Goal: Transaction & Acquisition: Book appointment/travel/reservation

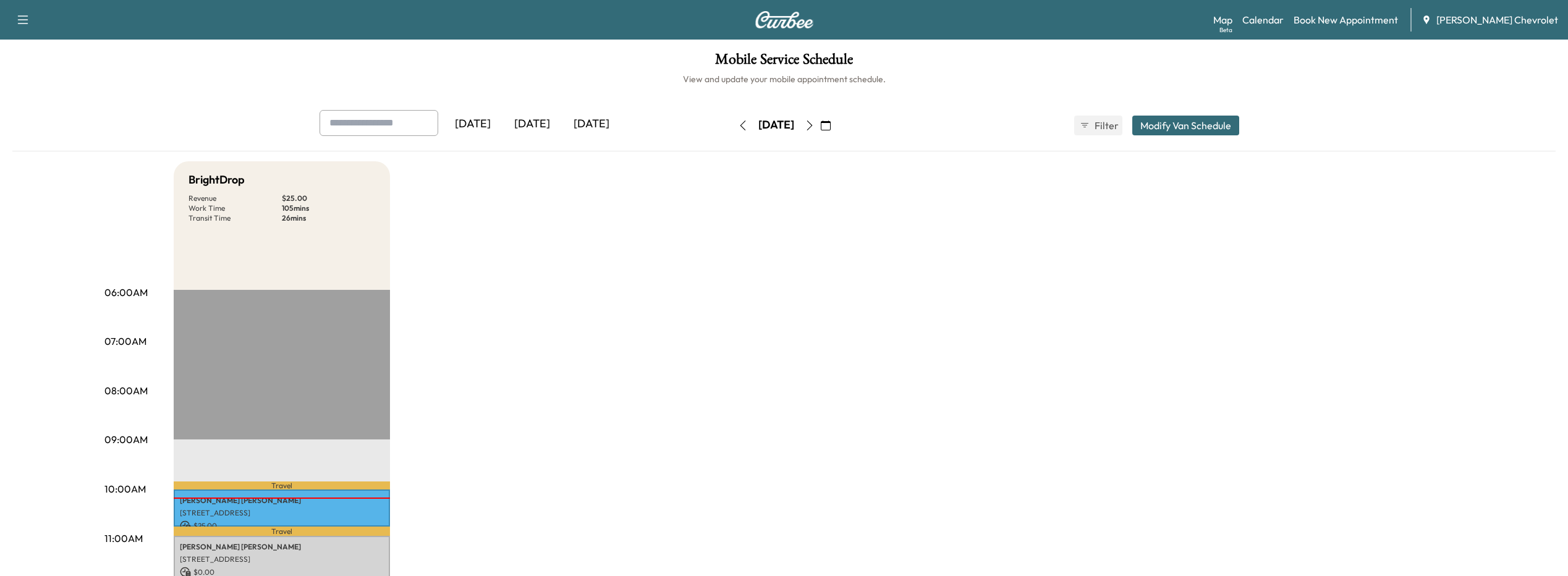
click at [830, 126] on icon "button" at bounding box center [825, 126] width 10 height 10
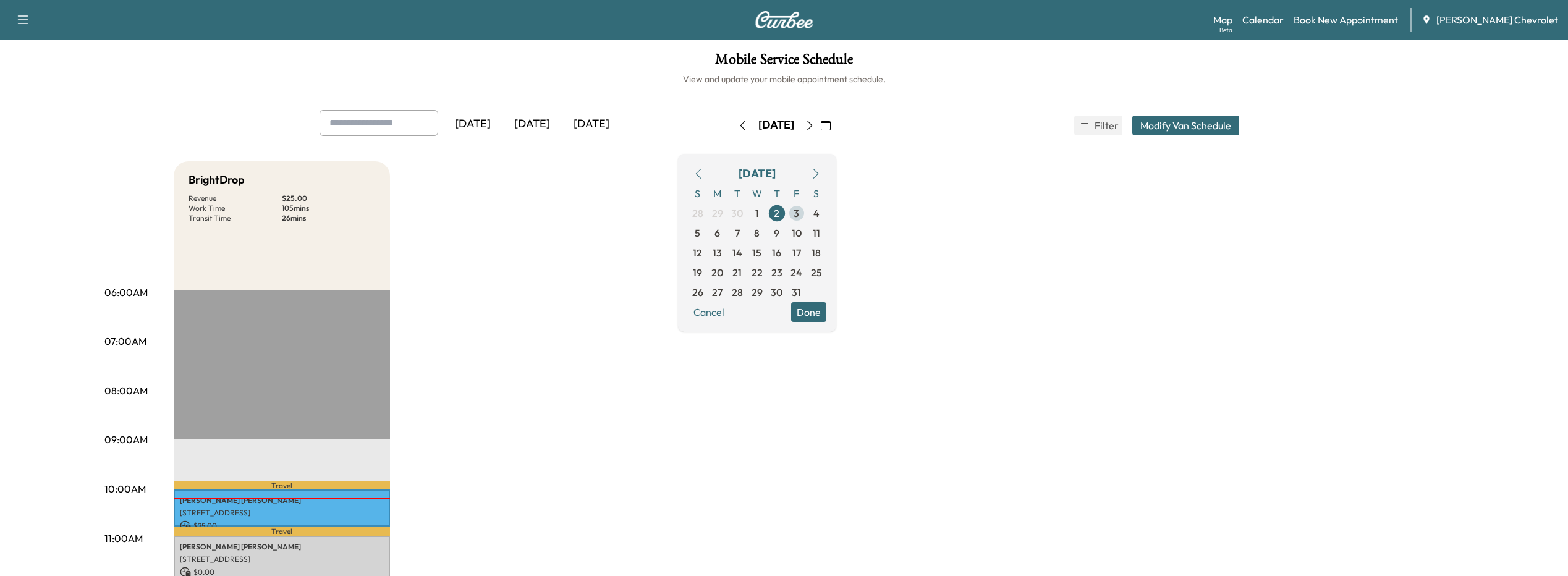
click at [807, 211] on span "3" at bounding box center [796, 213] width 19 height 19
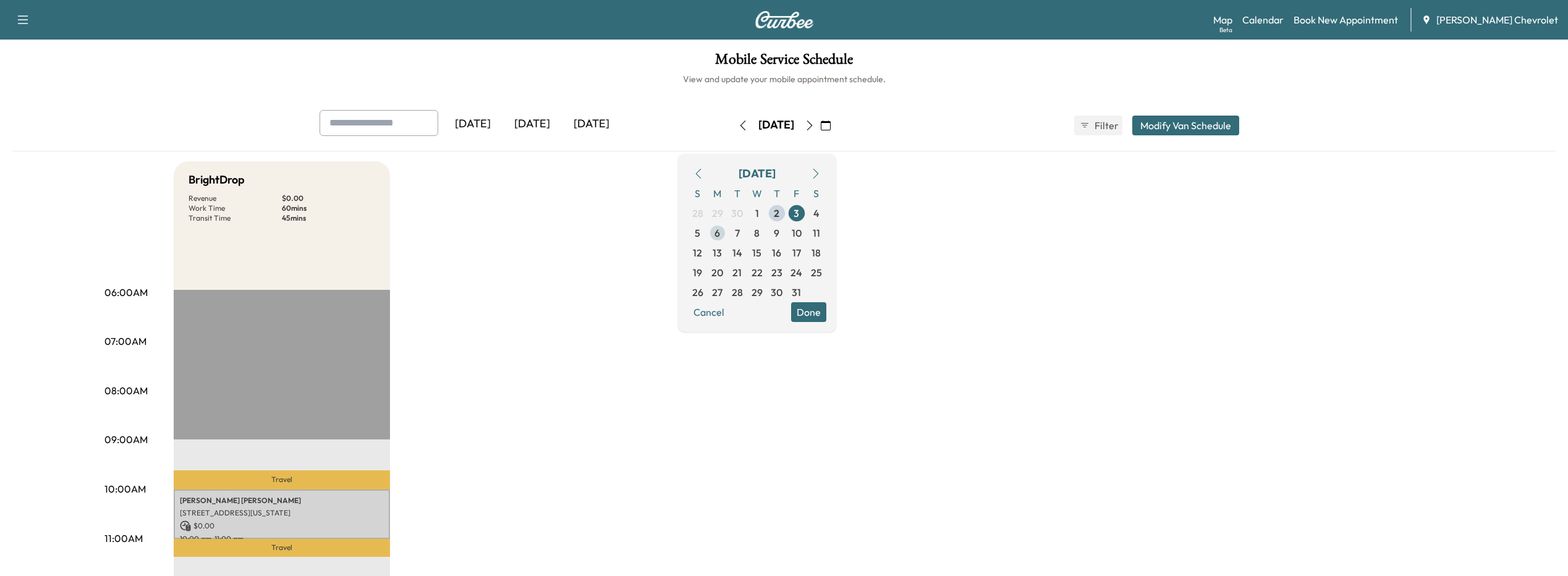
click at [728, 238] on span "6" at bounding box center [717, 233] width 19 height 19
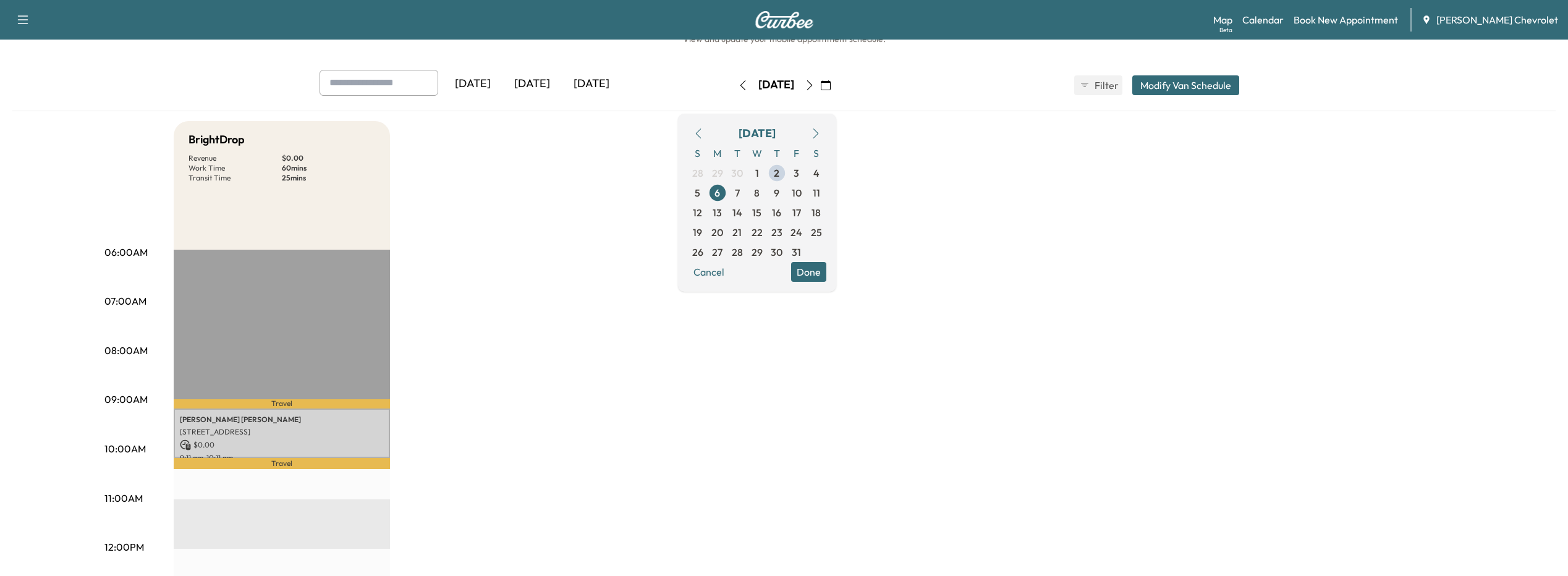
scroll to position [61, 0]
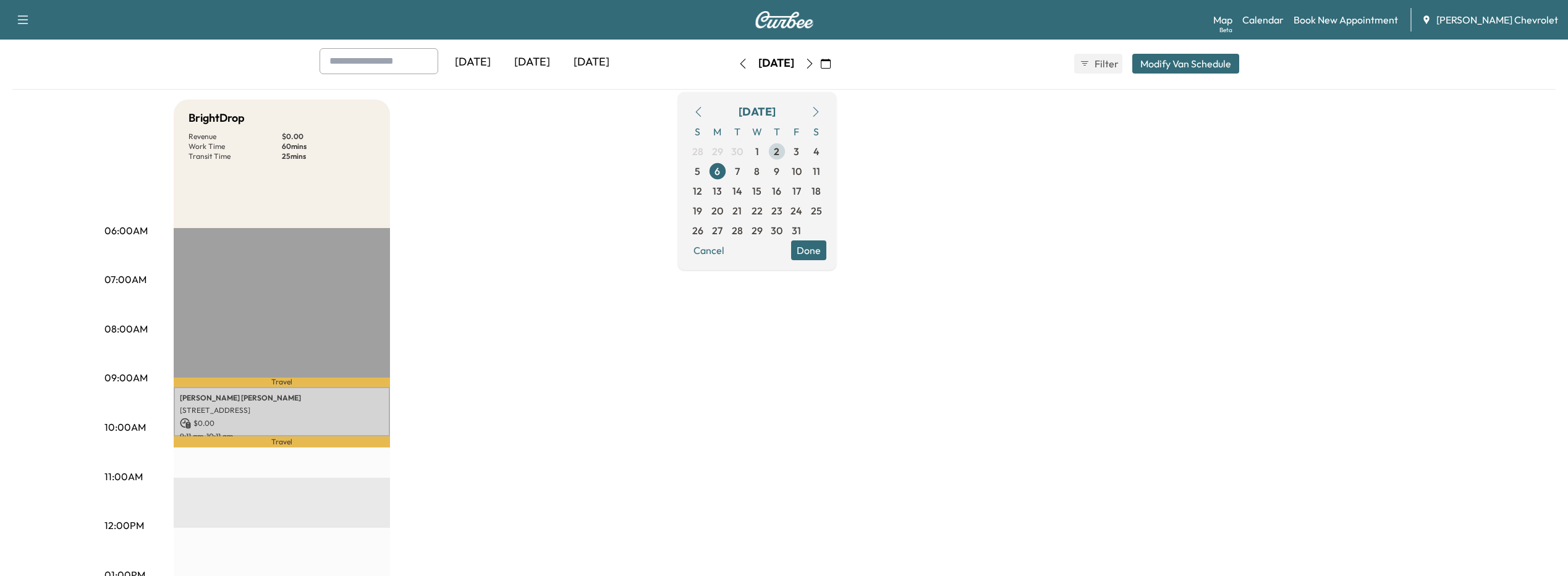
click at [780, 155] on span "2" at bounding box center [777, 151] width 6 height 15
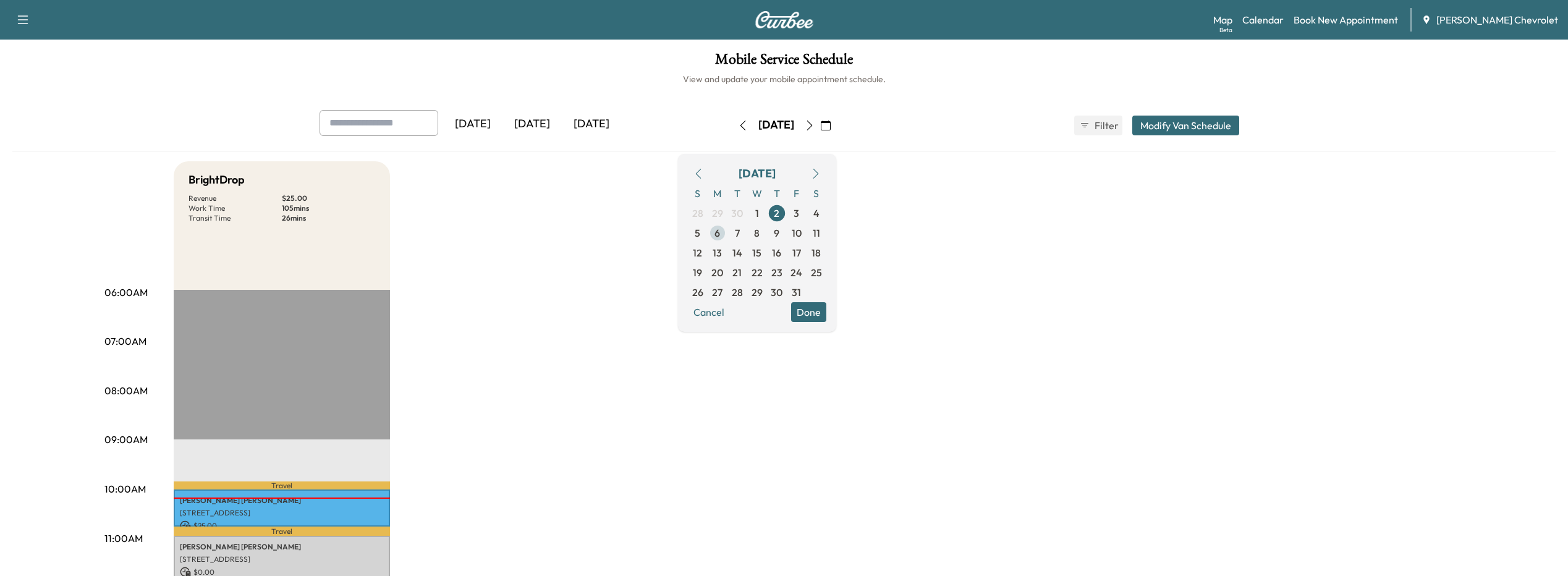
click at [728, 234] on span "6" at bounding box center [717, 233] width 19 height 19
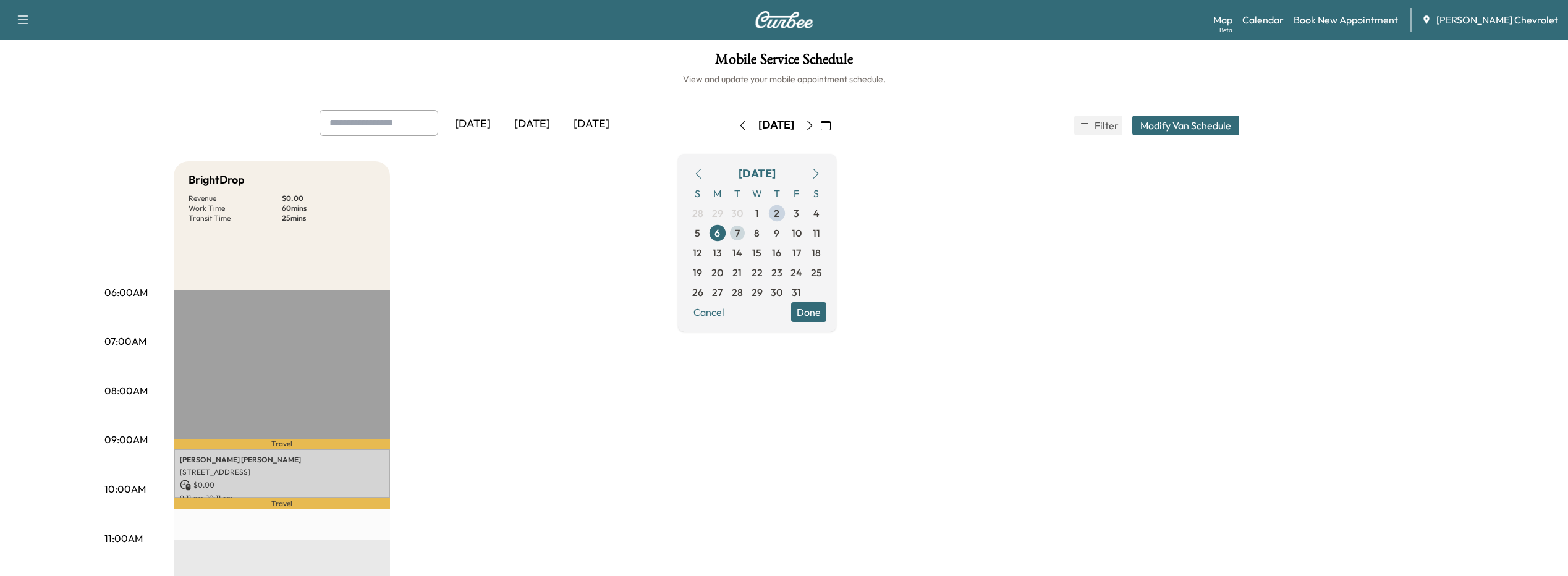
click at [747, 231] on span "7" at bounding box center [738, 233] width 19 height 19
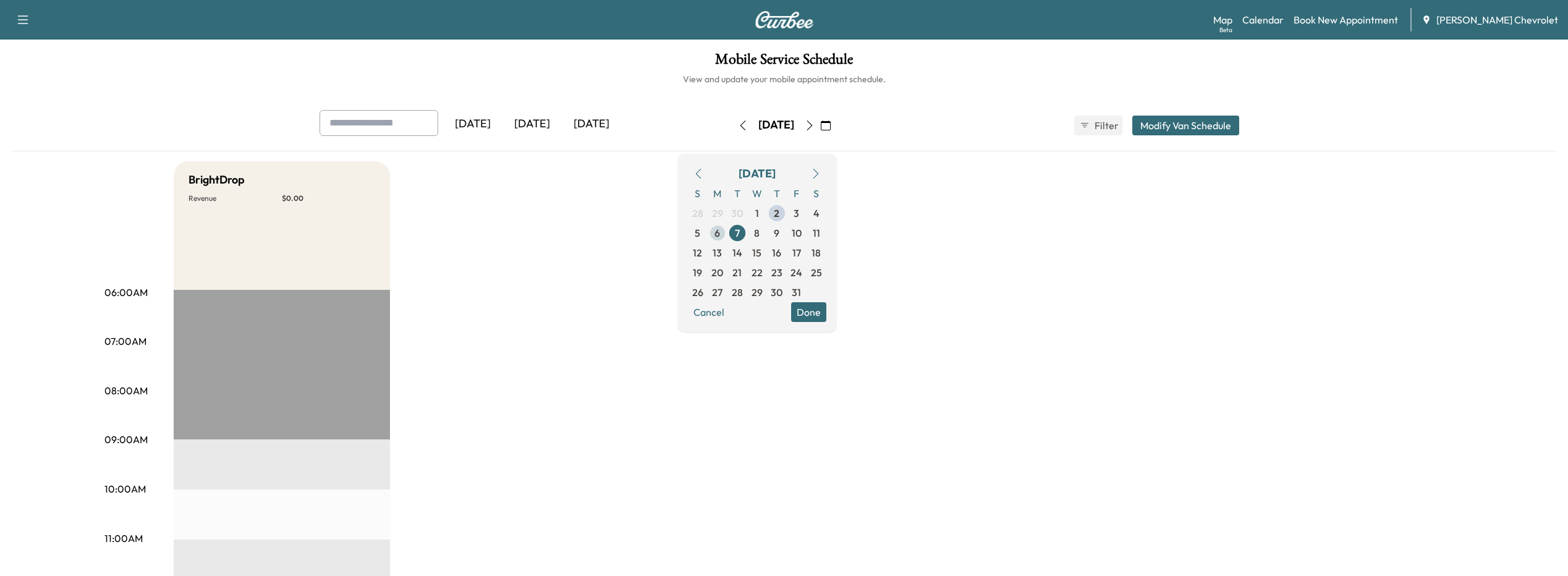
click at [720, 238] on span "6" at bounding box center [717, 233] width 6 height 15
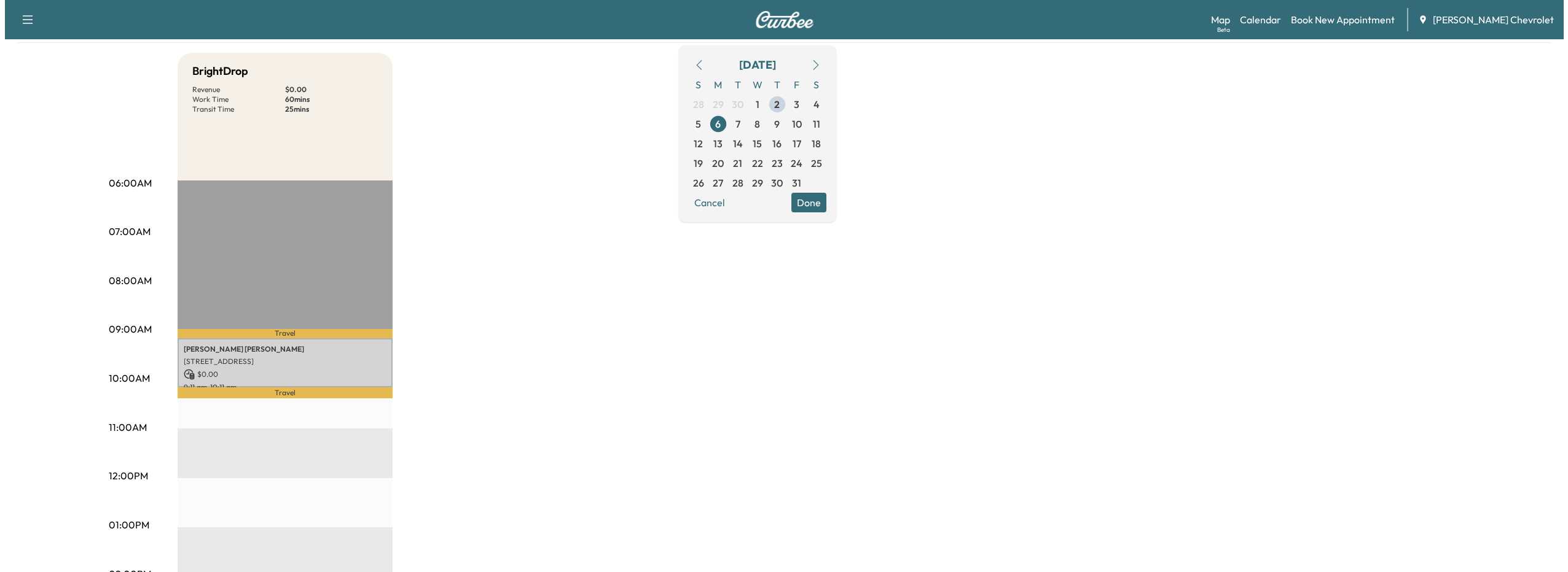
scroll to position [123, 0]
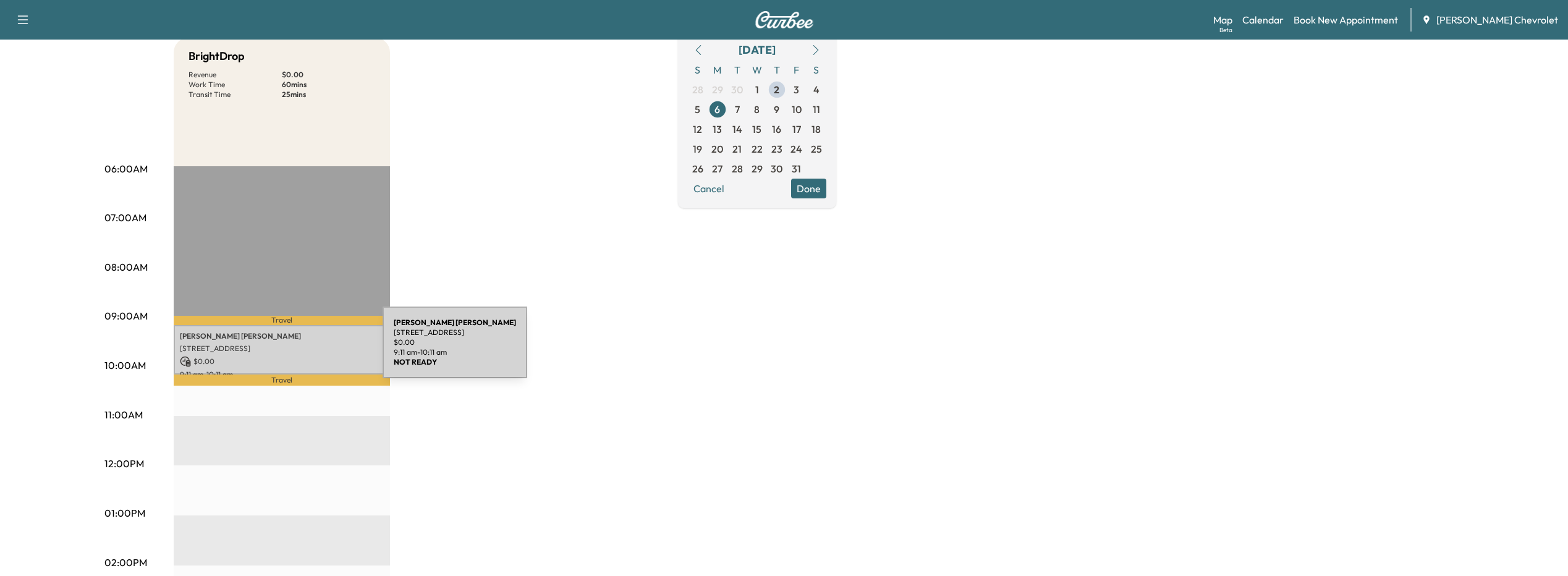
click at [302, 346] on p "[STREET_ADDRESS]" at bounding box center [282, 349] width 204 height 10
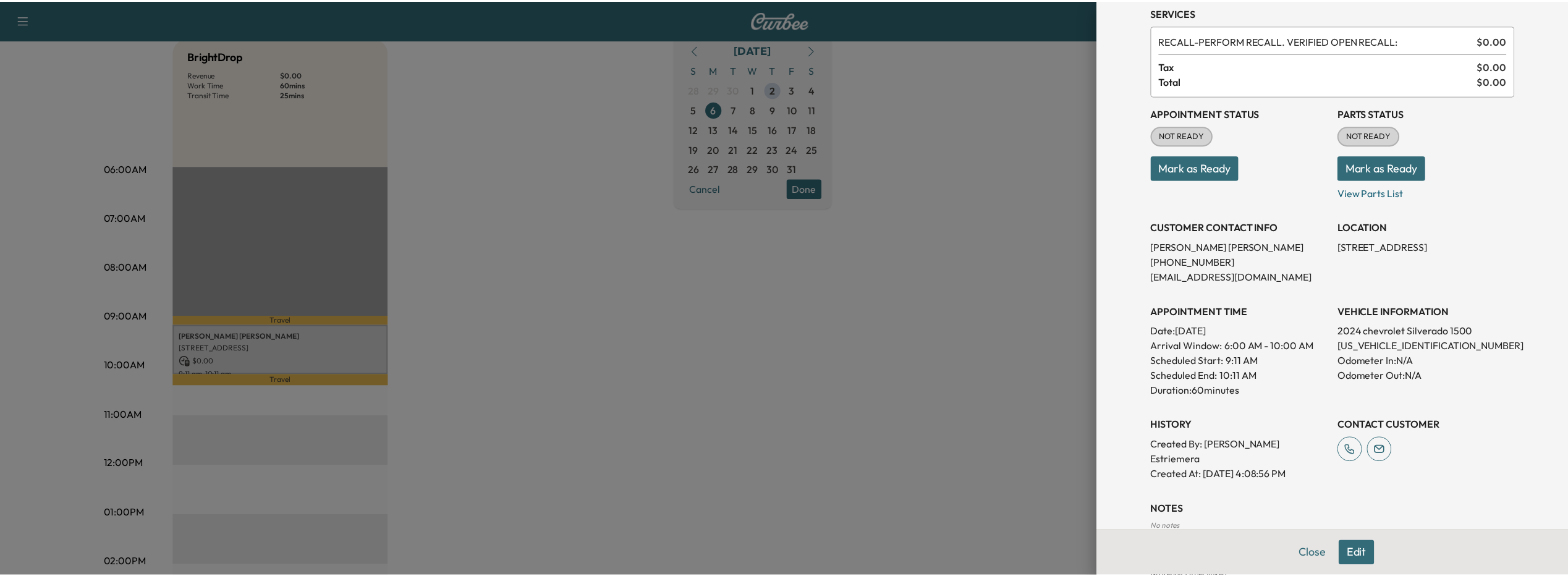
scroll to position [0, 0]
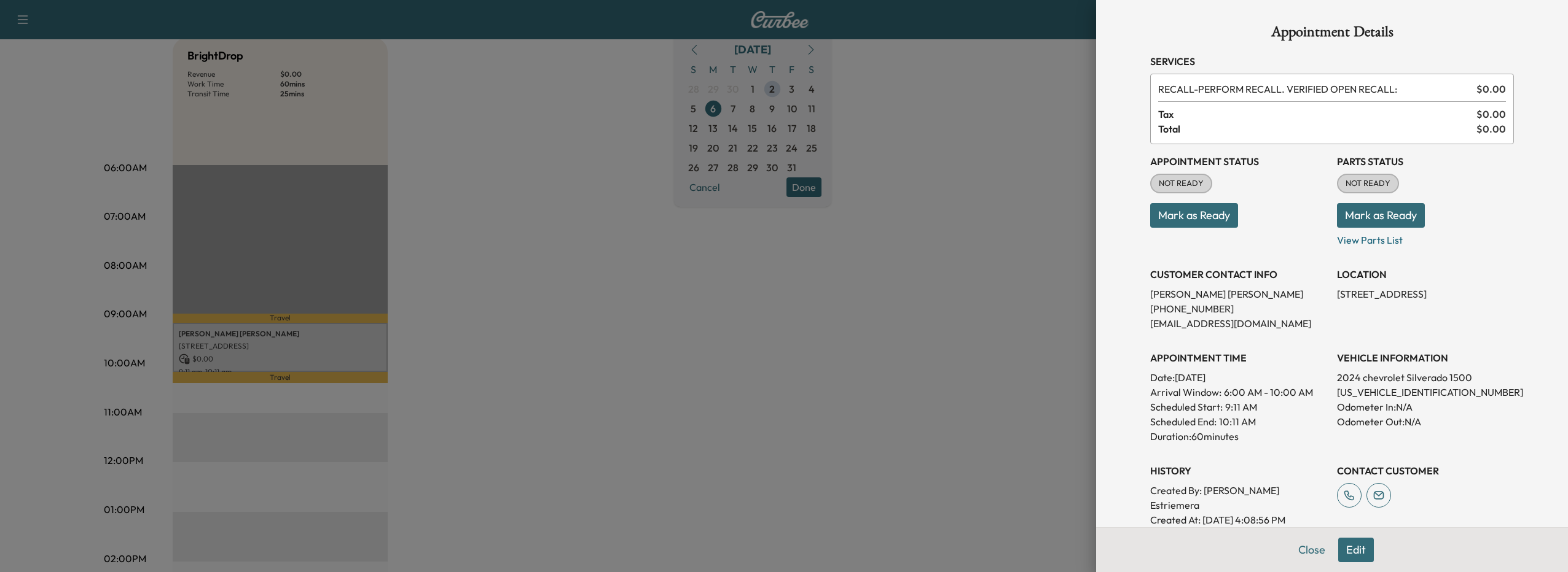
click at [985, 165] on div at bounding box center [784, 286] width 1568 height 572
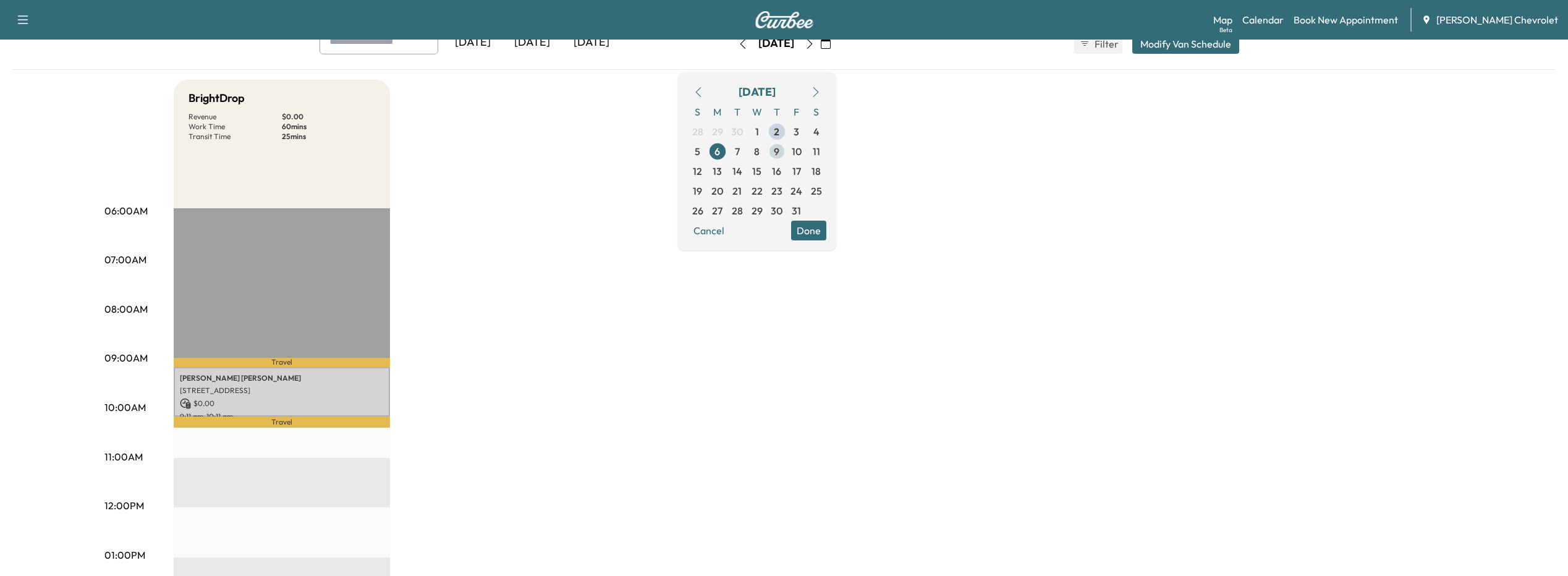
scroll to position [61, 0]
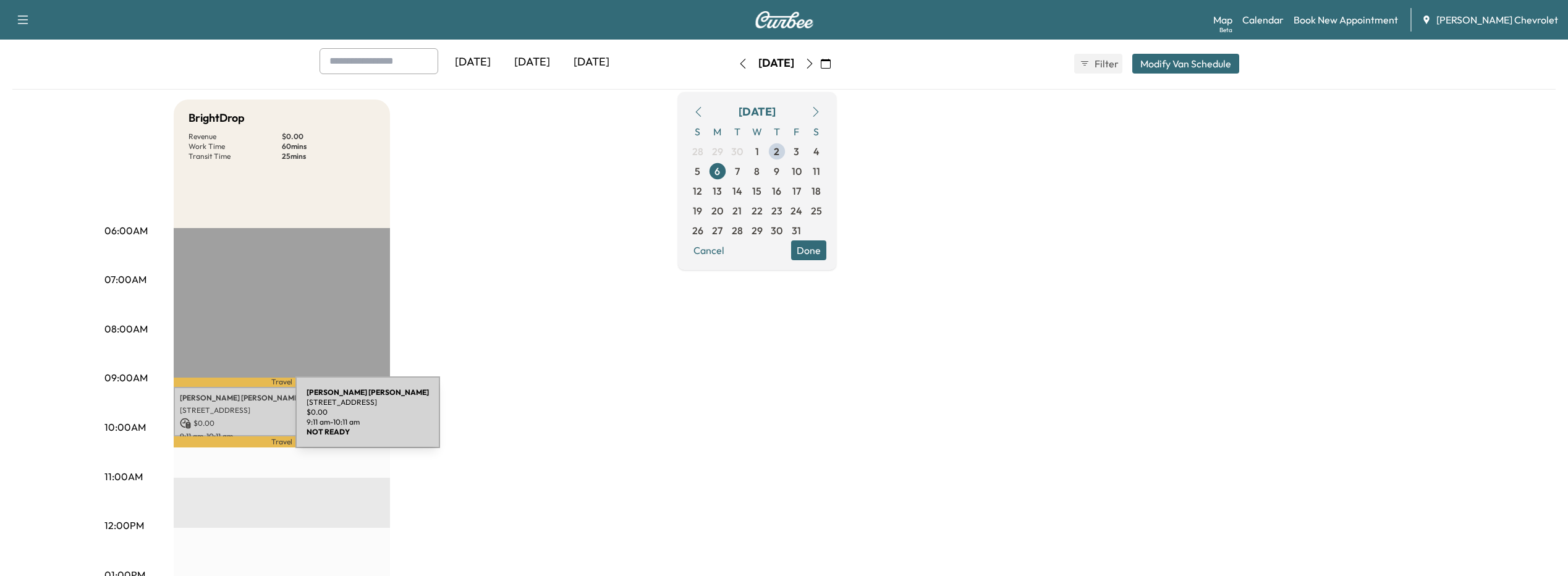
click at [203, 420] on p "$ 0.00" at bounding box center [282, 423] width 204 height 11
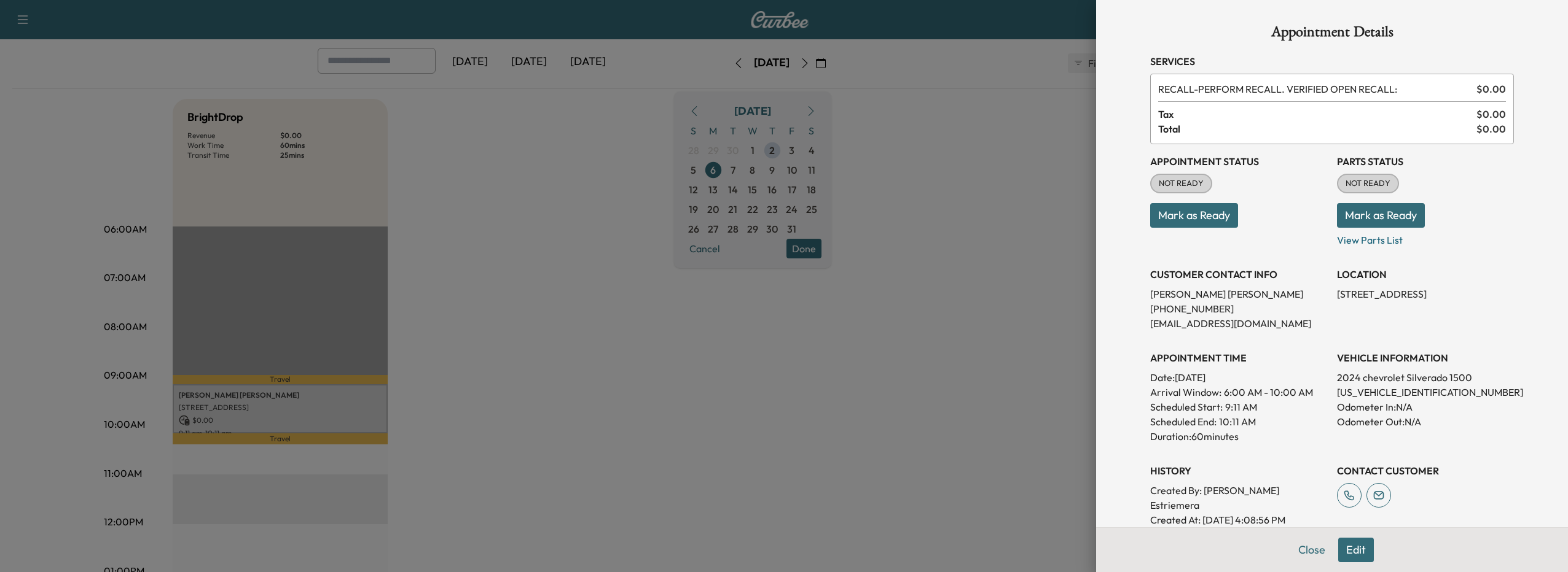
click at [1355, 540] on button "Edit" at bounding box center [1355, 550] width 36 height 24
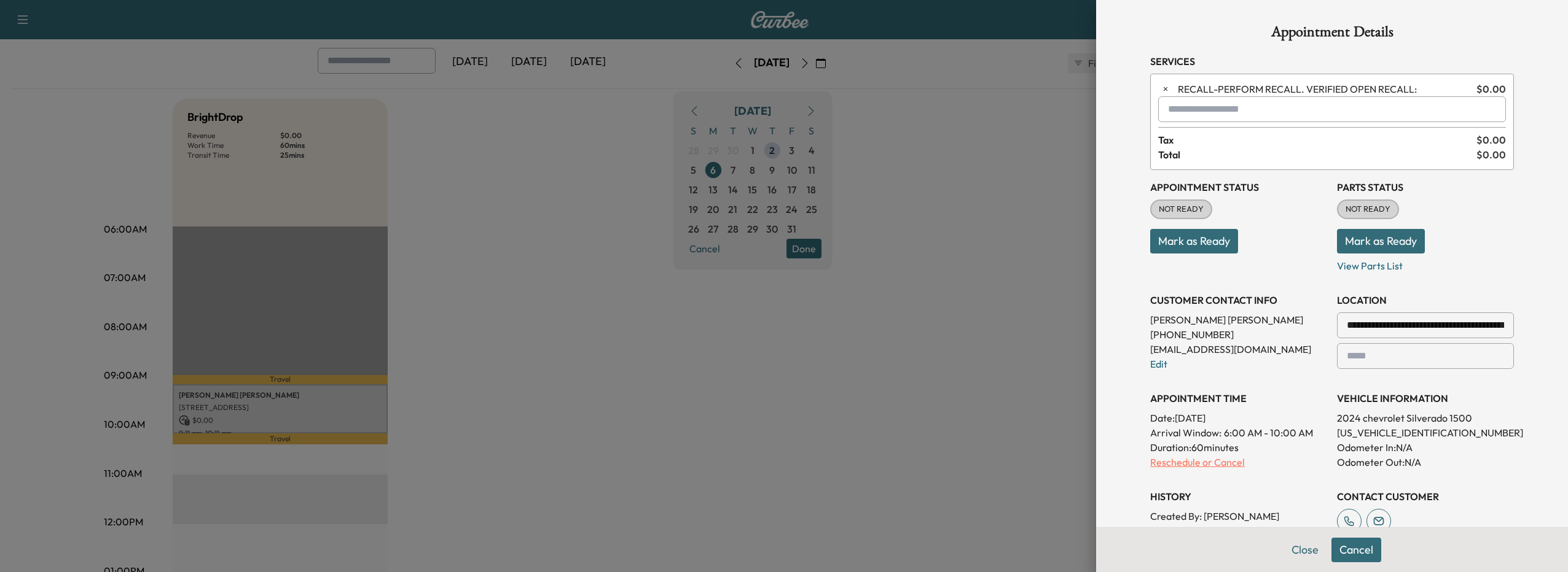
click at [1178, 461] on p "Reschedule or Cancel" at bounding box center [1238, 462] width 177 height 15
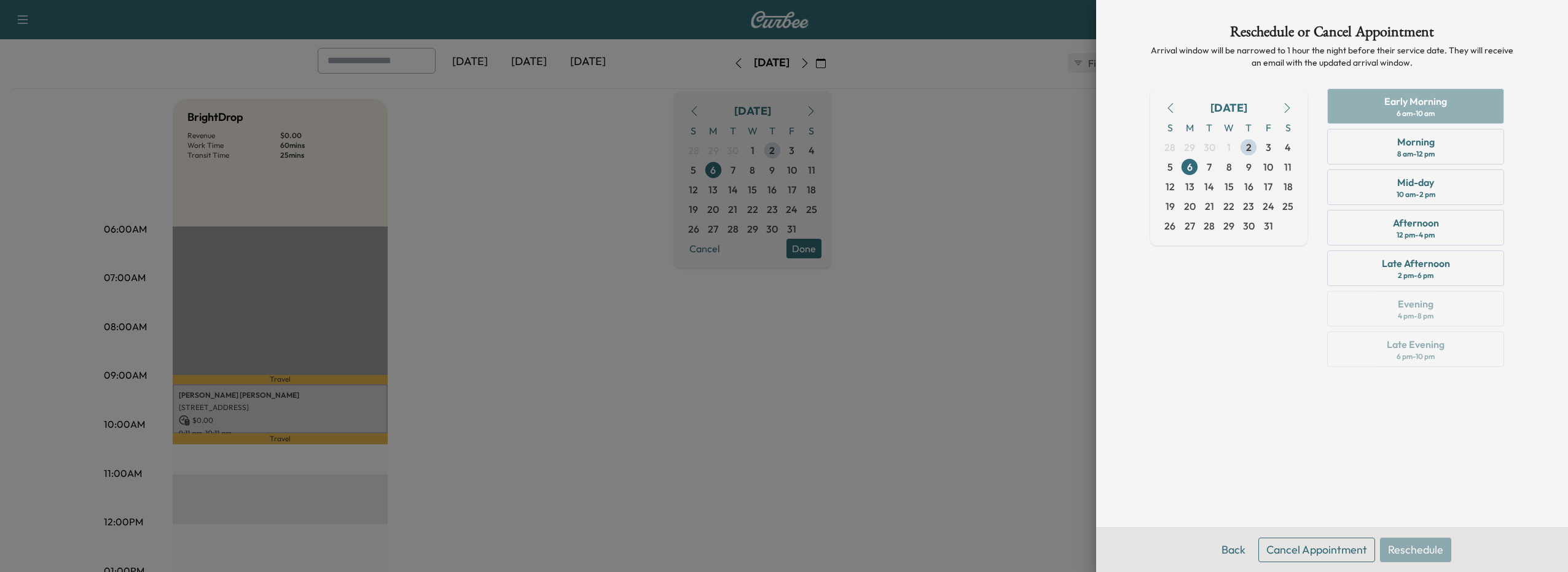
click at [1341, 555] on button "Cancel Appointment" at bounding box center [1316, 550] width 117 height 24
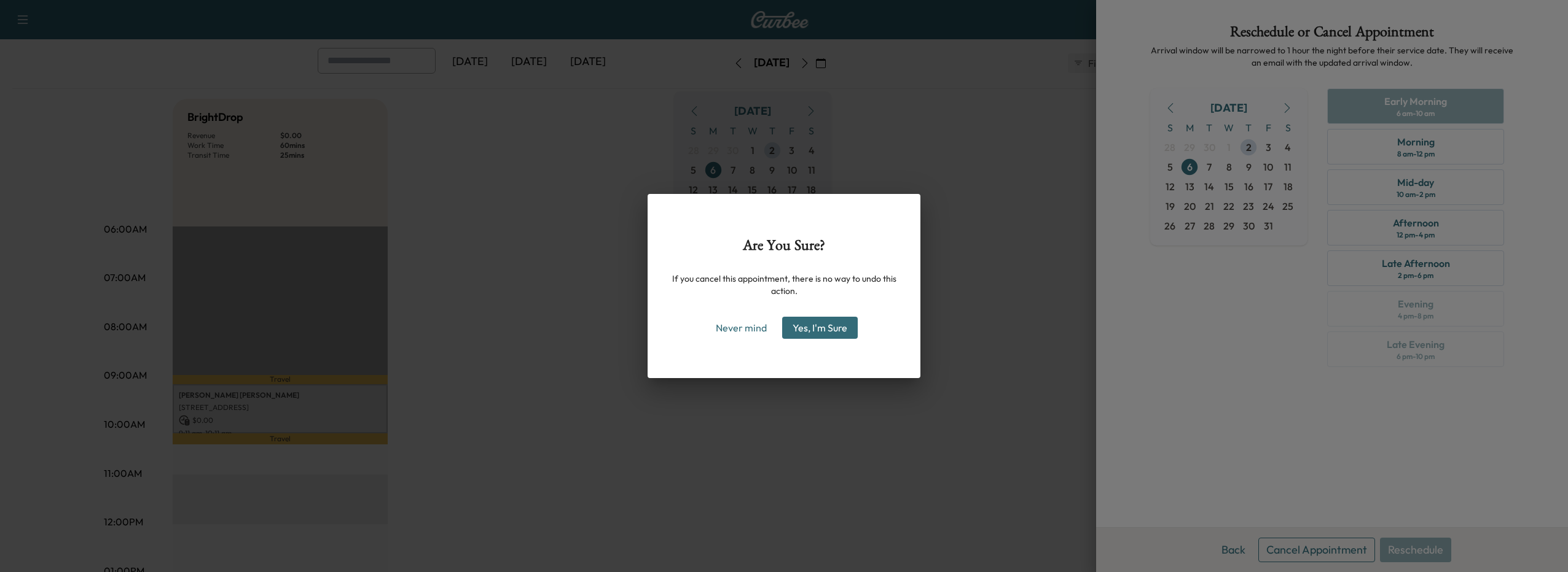
click at [842, 327] on button "Yes, I'm Sure" at bounding box center [819, 327] width 76 height 22
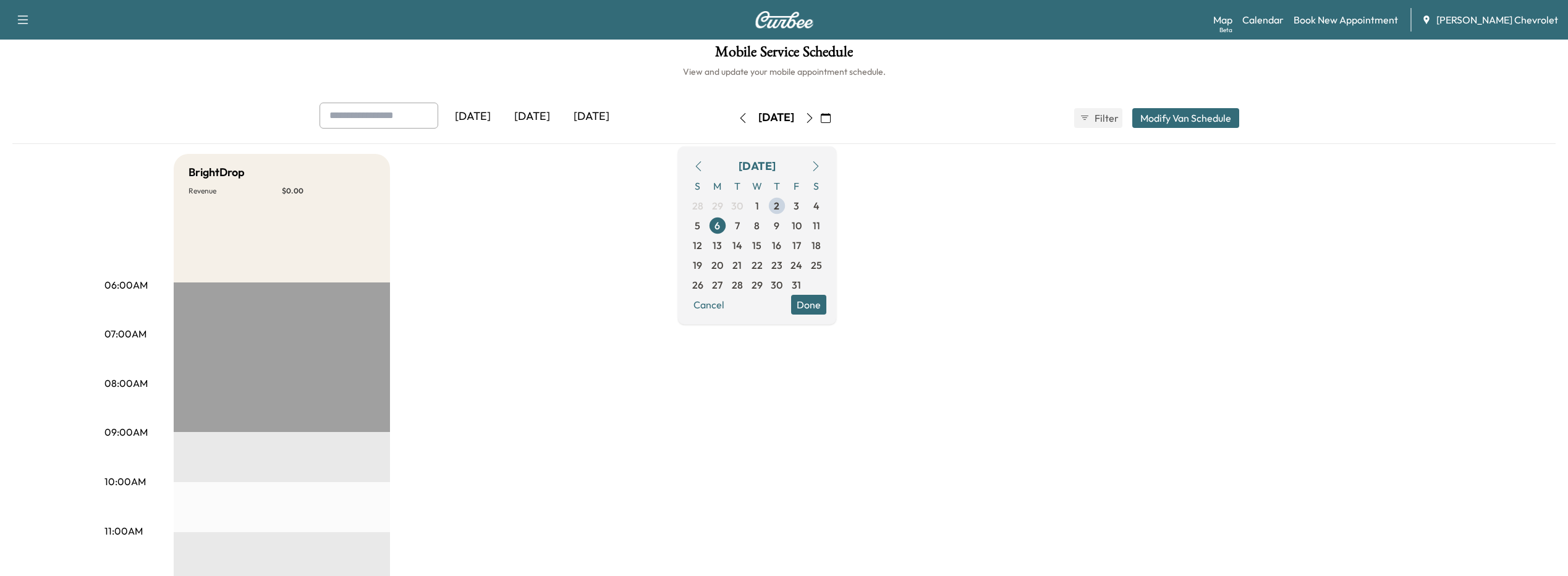
scroll to position [0, 0]
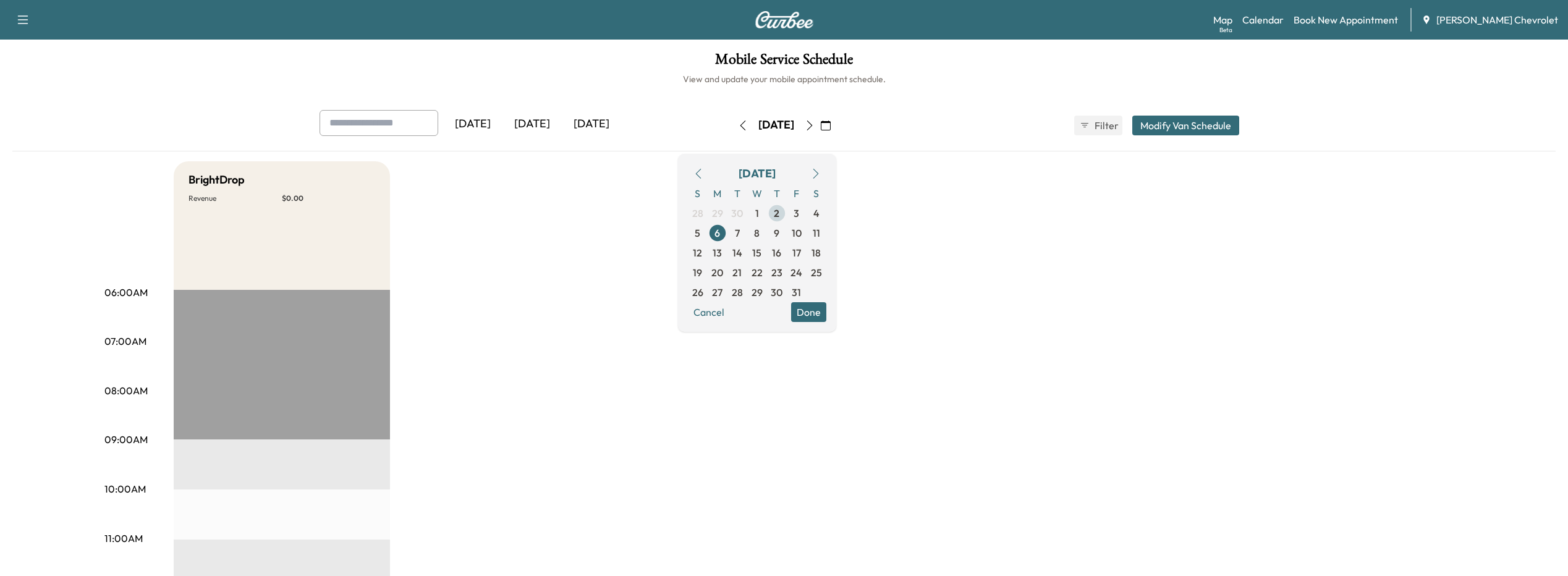
click at [780, 215] on span "2" at bounding box center [777, 212] width 6 height 15
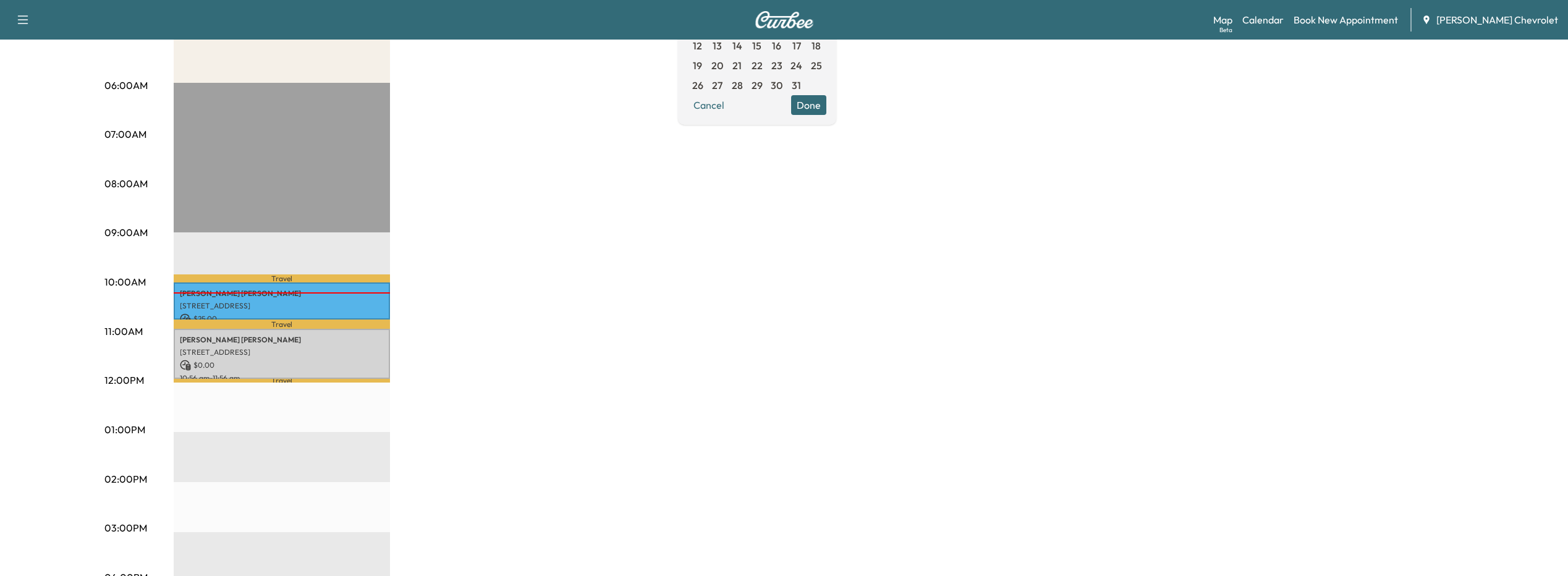
scroll to position [61, 0]
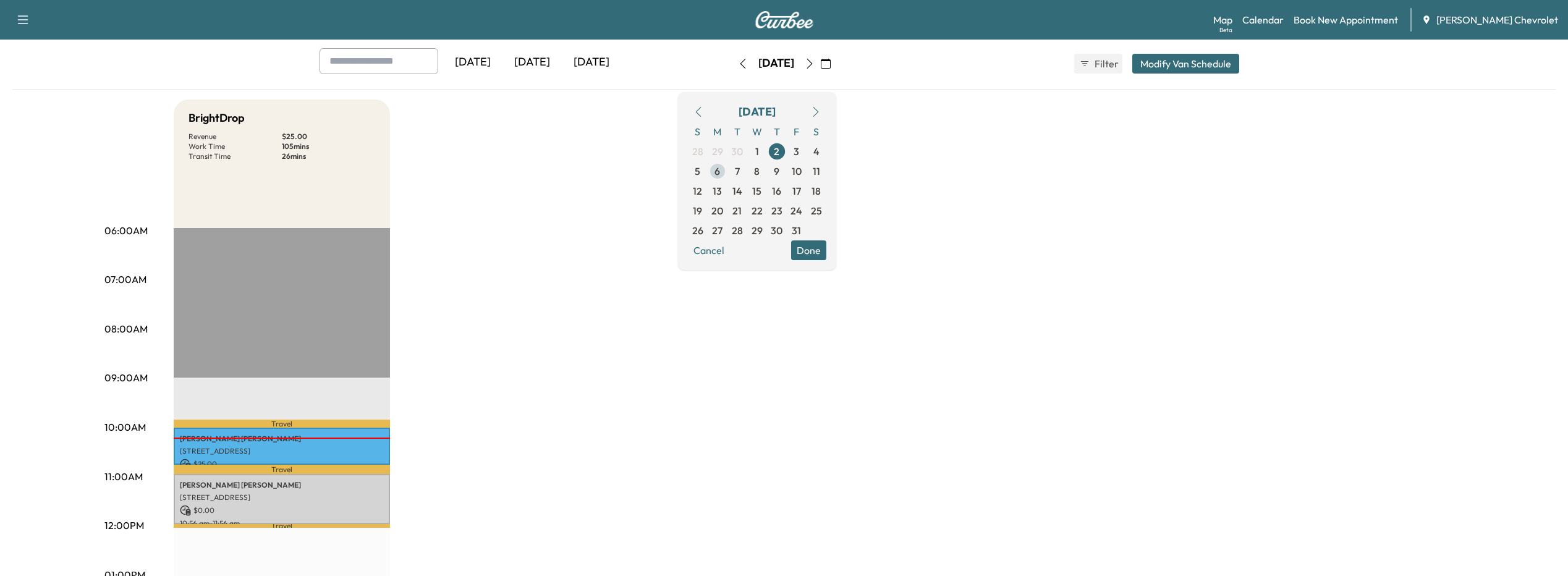
click at [728, 172] on span "6" at bounding box center [717, 172] width 19 height 19
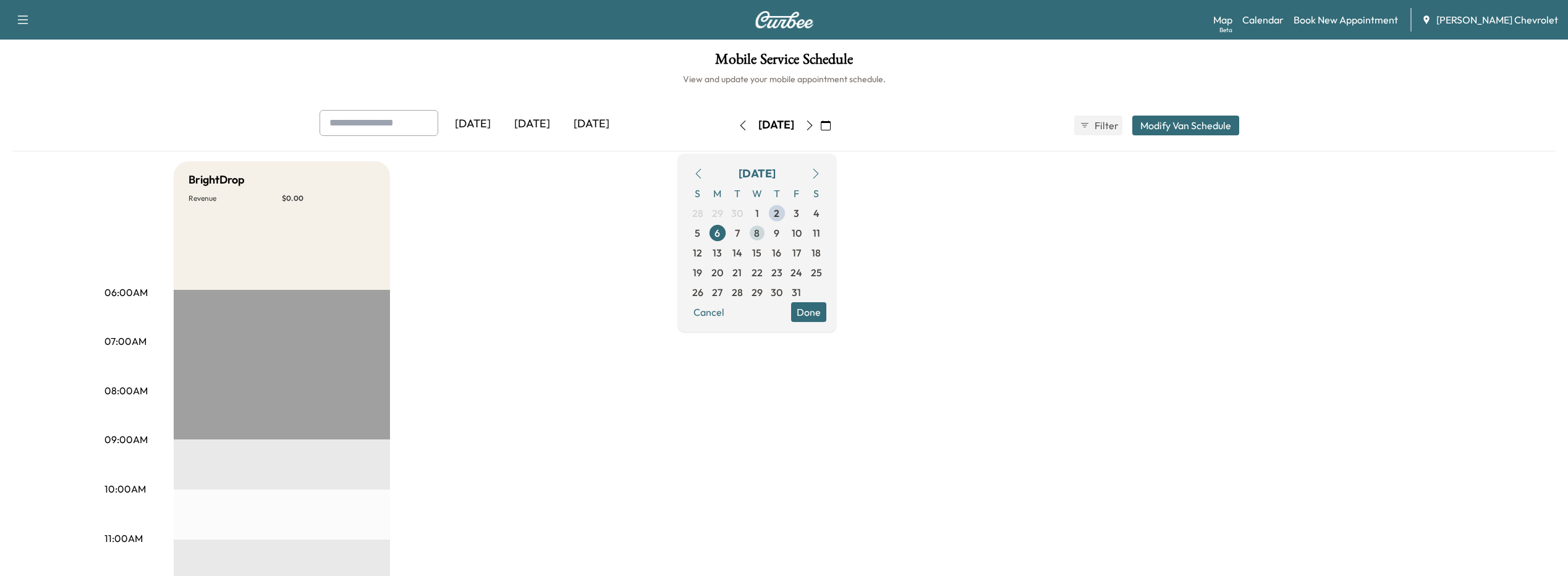
click at [767, 231] on span "8" at bounding box center [757, 233] width 19 height 19
click at [1326, 21] on link "Book New Appointment" at bounding box center [1346, 19] width 104 height 15
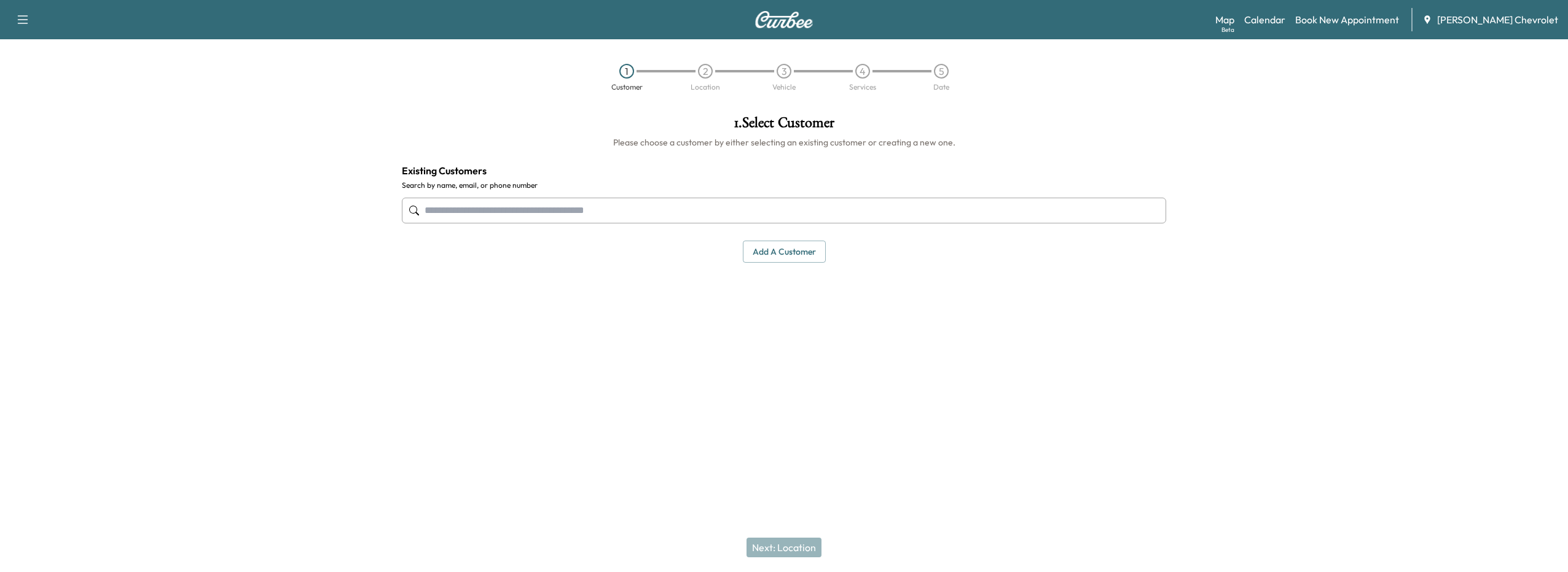
click at [496, 201] on input "text" at bounding box center [784, 210] width 764 height 26
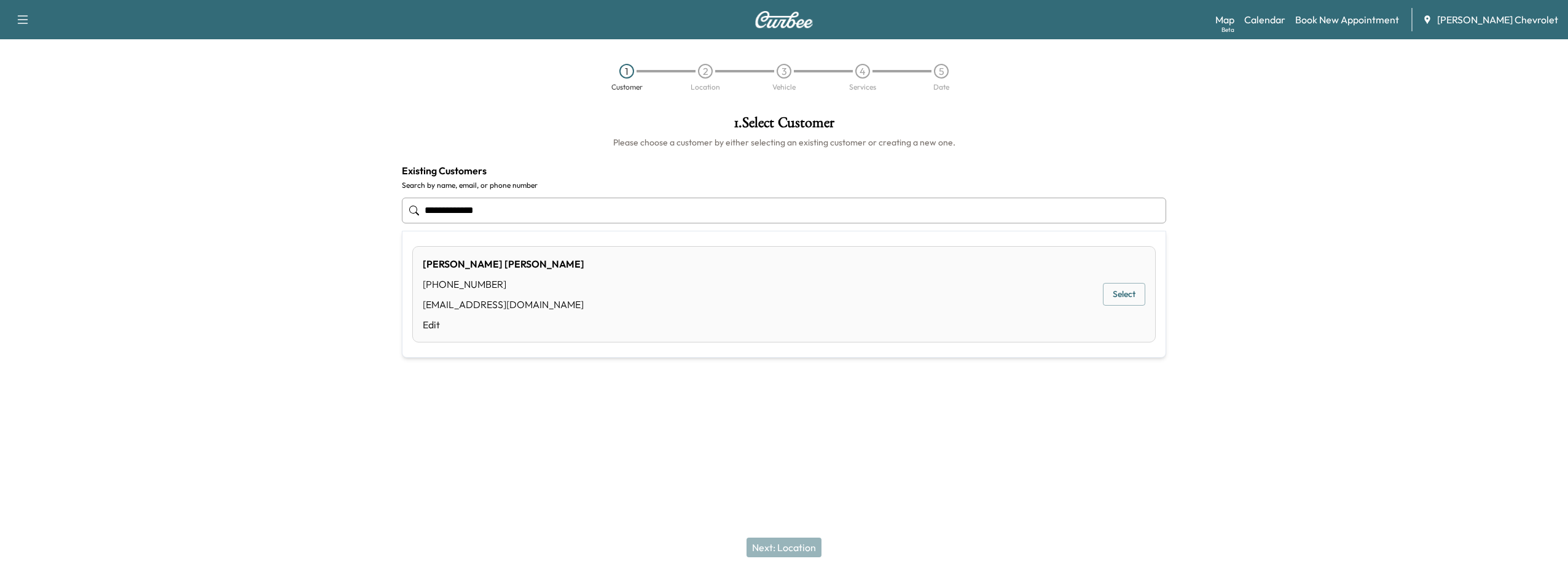
click at [1122, 290] on button "Select" at bounding box center [1123, 293] width 43 height 22
type input "**********"
click at [768, 550] on button "Next: Location" at bounding box center [784, 548] width 75 height 19
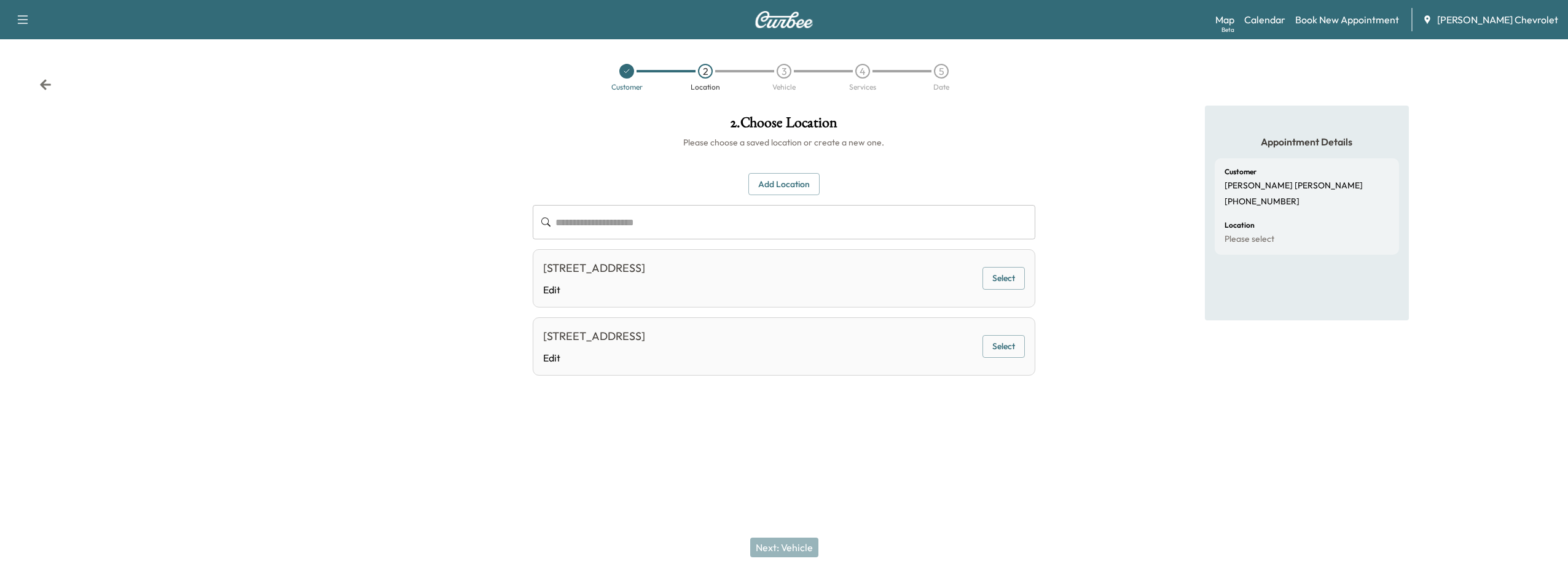
click at [996, 277] on button "Select" at bounding box center [1003, 278] width 43 height 22
click at [802, 540] on button "Next: Vehicle" at bounding box center [784, 548] width 68 height 19
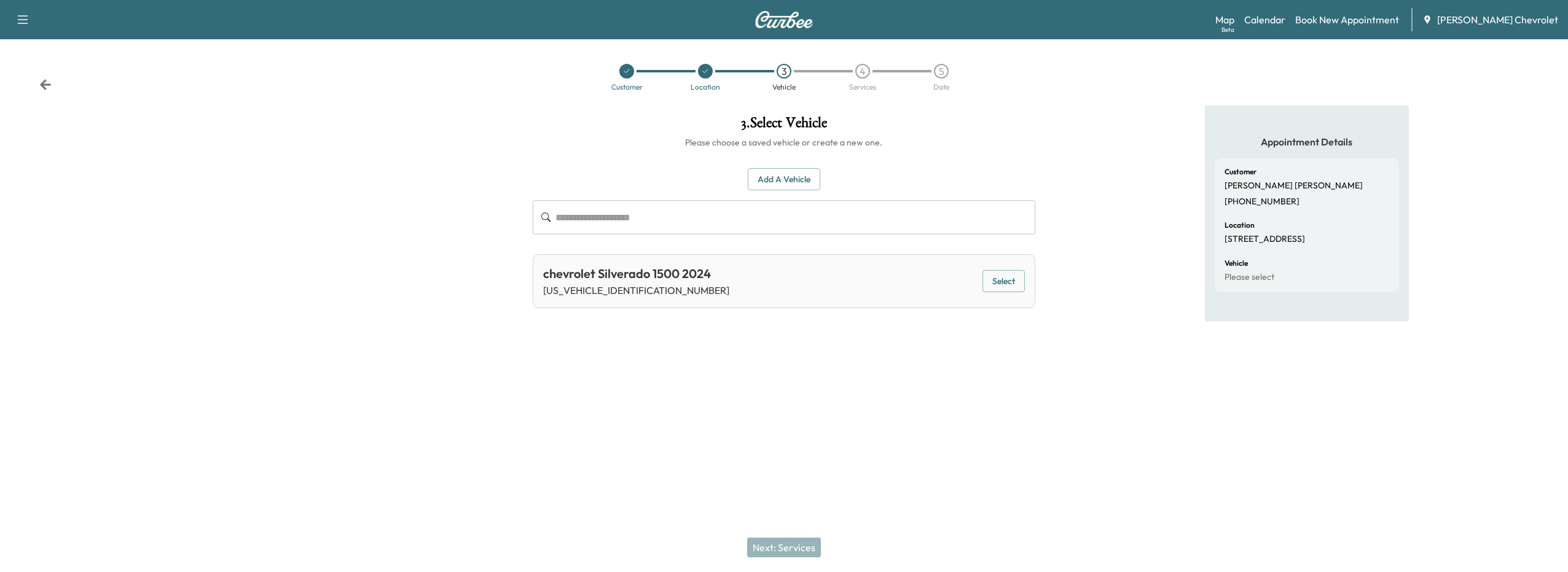
click at [1016, 283] on button "Select" at bounding box center [1003, 281] width 43 height 22
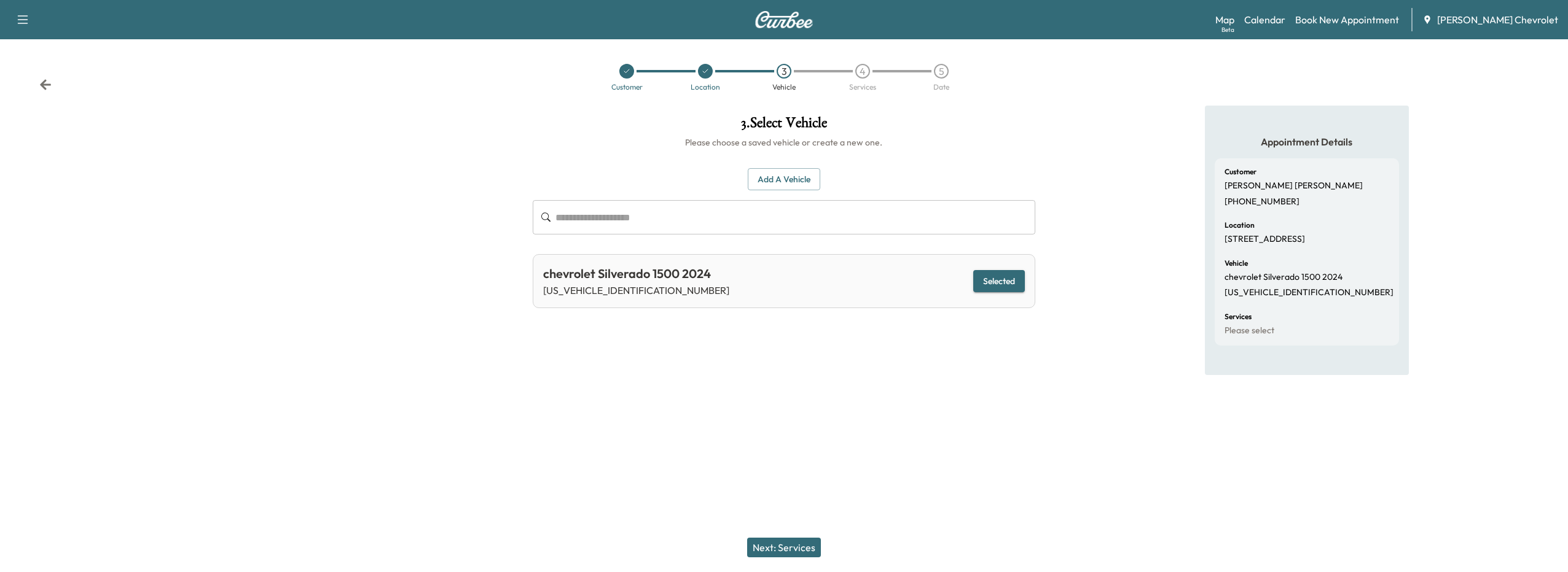
click at [807, 548] on button "Next: Services" at bounding box center [784, 548] width 74 height 19
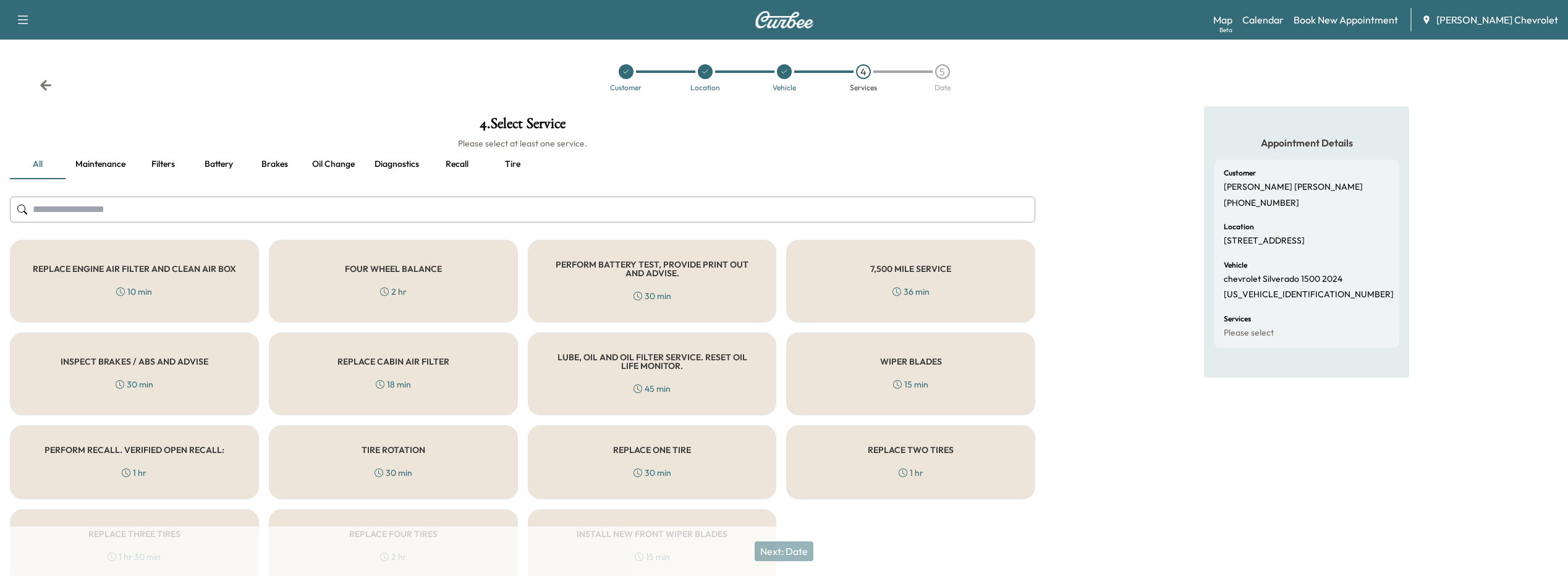
click at [176, 476] on div "PERFORM RECALL. VERIFIED OPEN RECALL: 1 hr" at bounding box center [134, 462] width 249 height 74
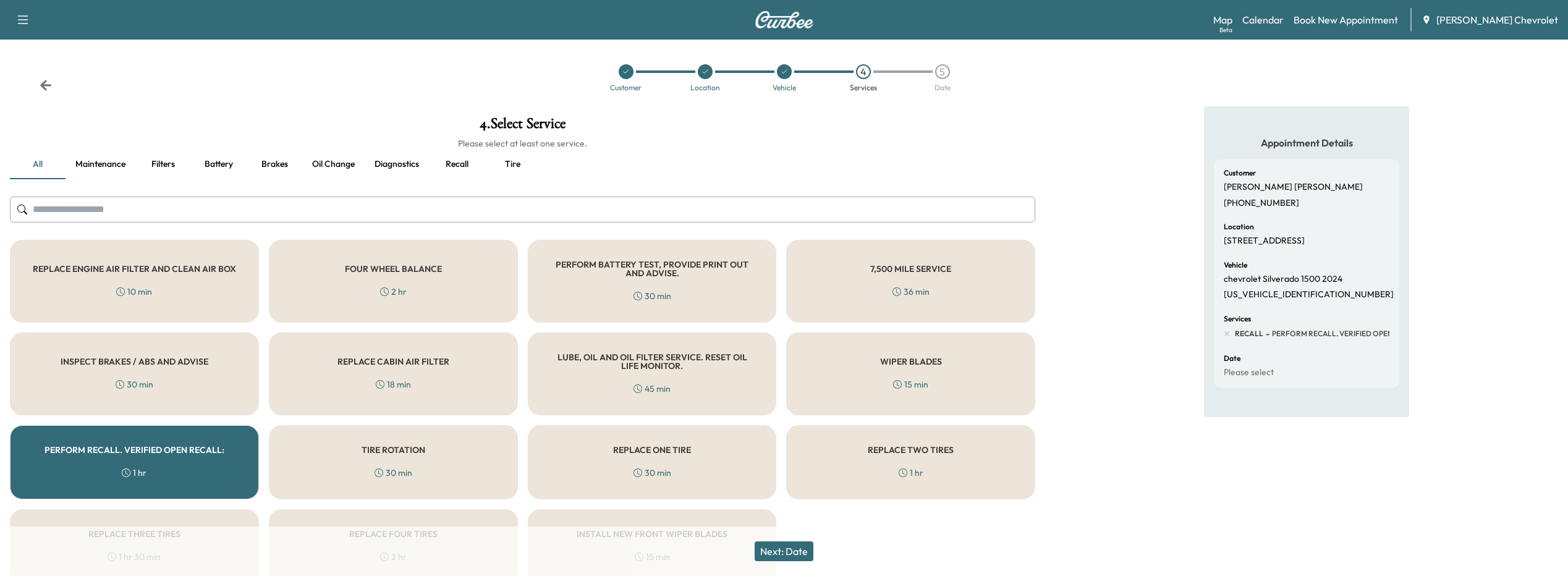
click at [774, 550] on button "Next: Date" at bounding box center [784, 552] width 58 height 19
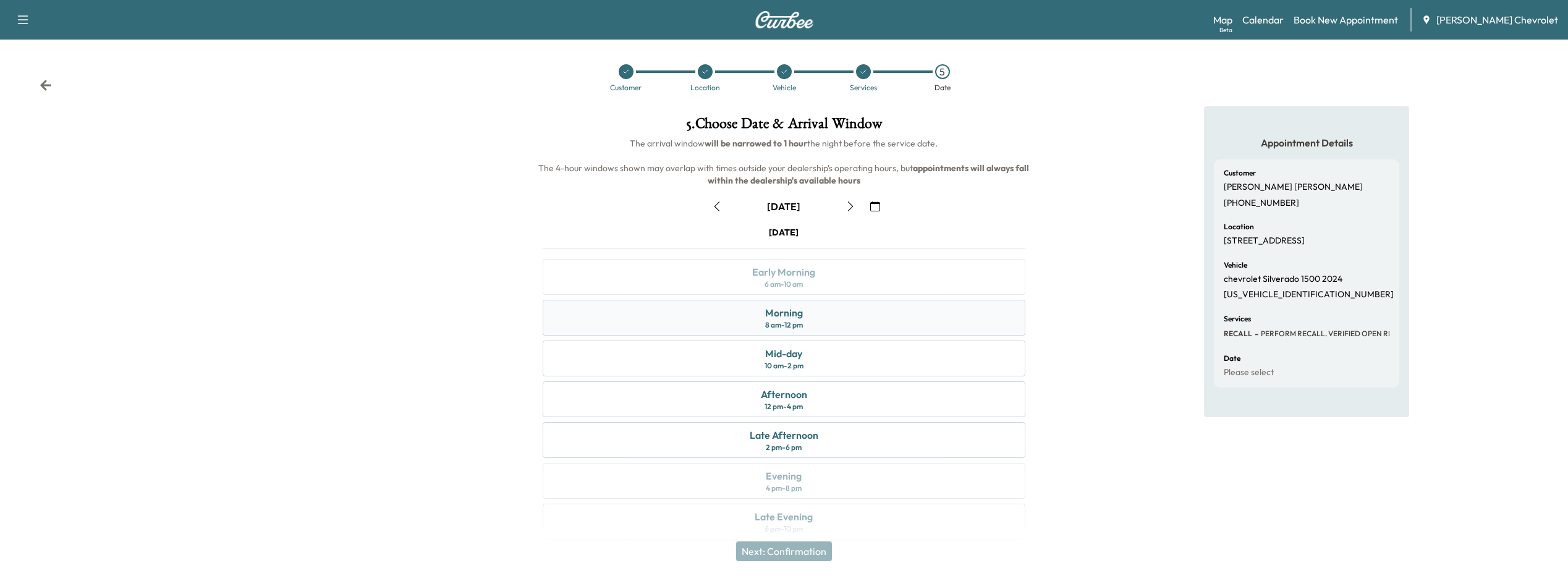
click at [801, 326] on div "8 am - 12 pm" at bounding box center [784, 326] width 38 height 10
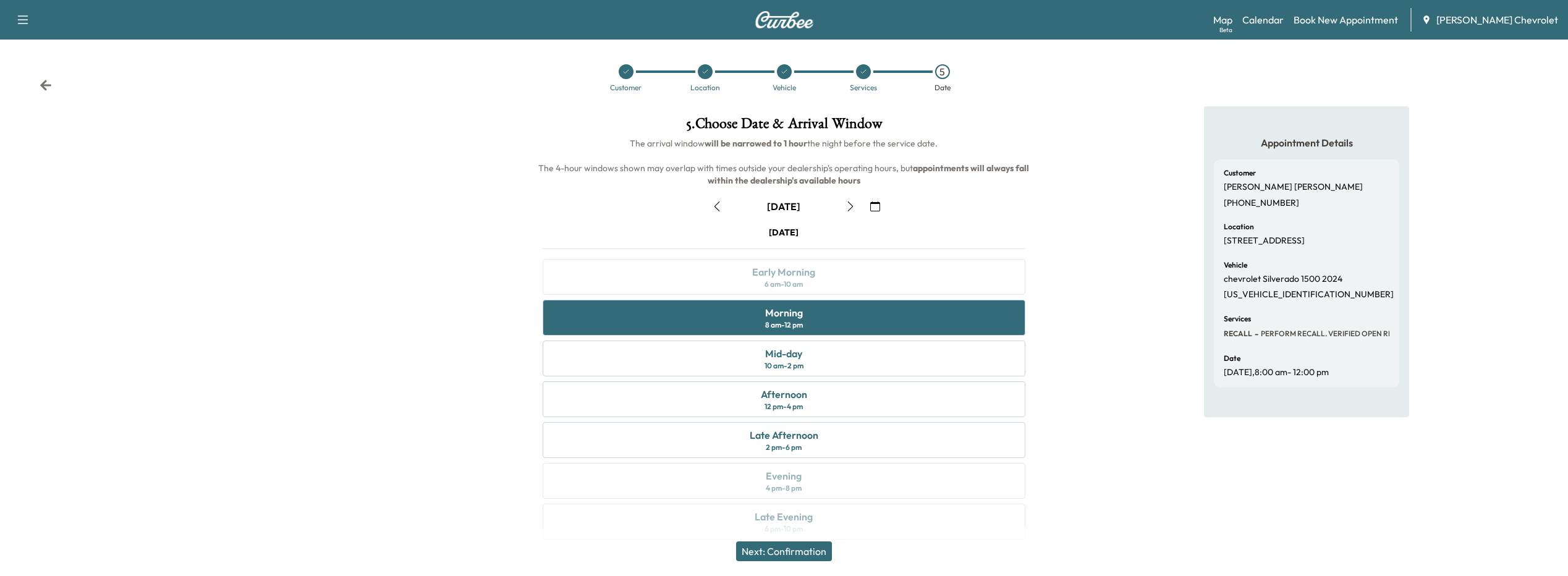
click at [870, 208] on icon "button" at bounding box center [875, 207] width 10 height 10
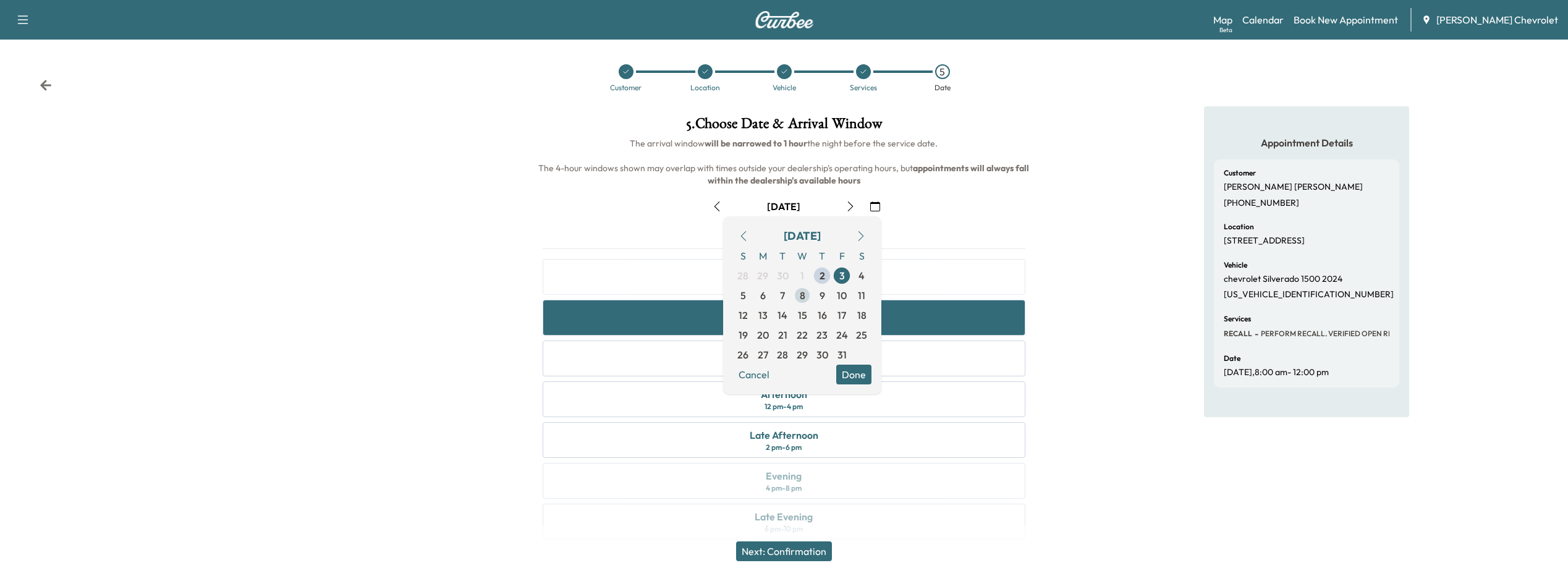
click at [804, 296] on span "8" at bounding box center [803, 295] width 6 height 15
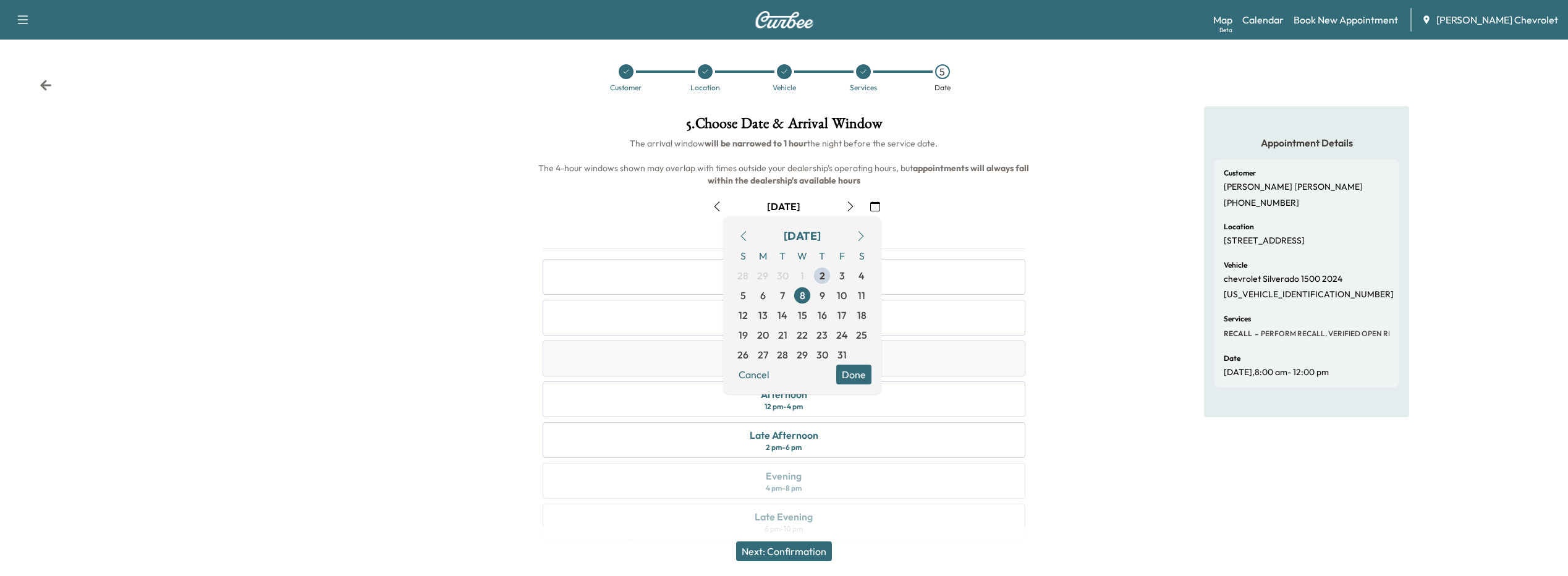
click at [708, 358] on div "Mid-day 10 am - 2 pm" at bounding box center [784, 358] width 483 height 36
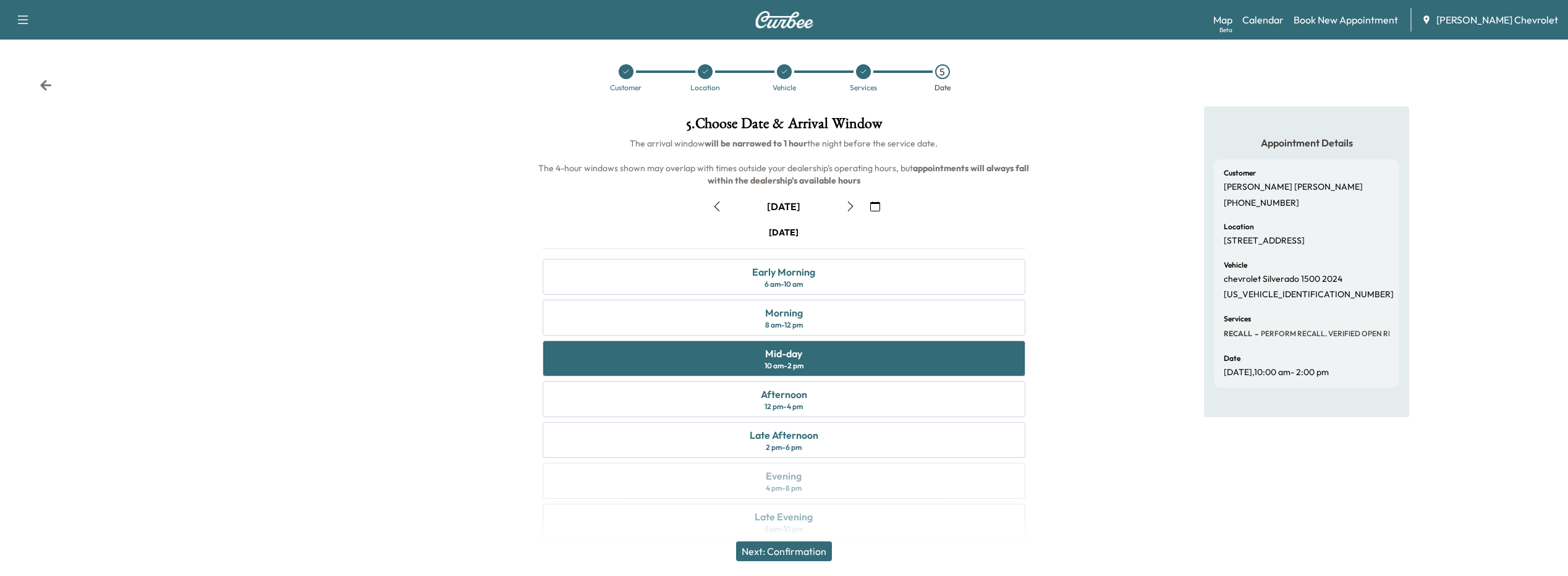
click at [779, 555] on button "Next: Confirmation" at bounding box center [784, 552] width 96 height 19
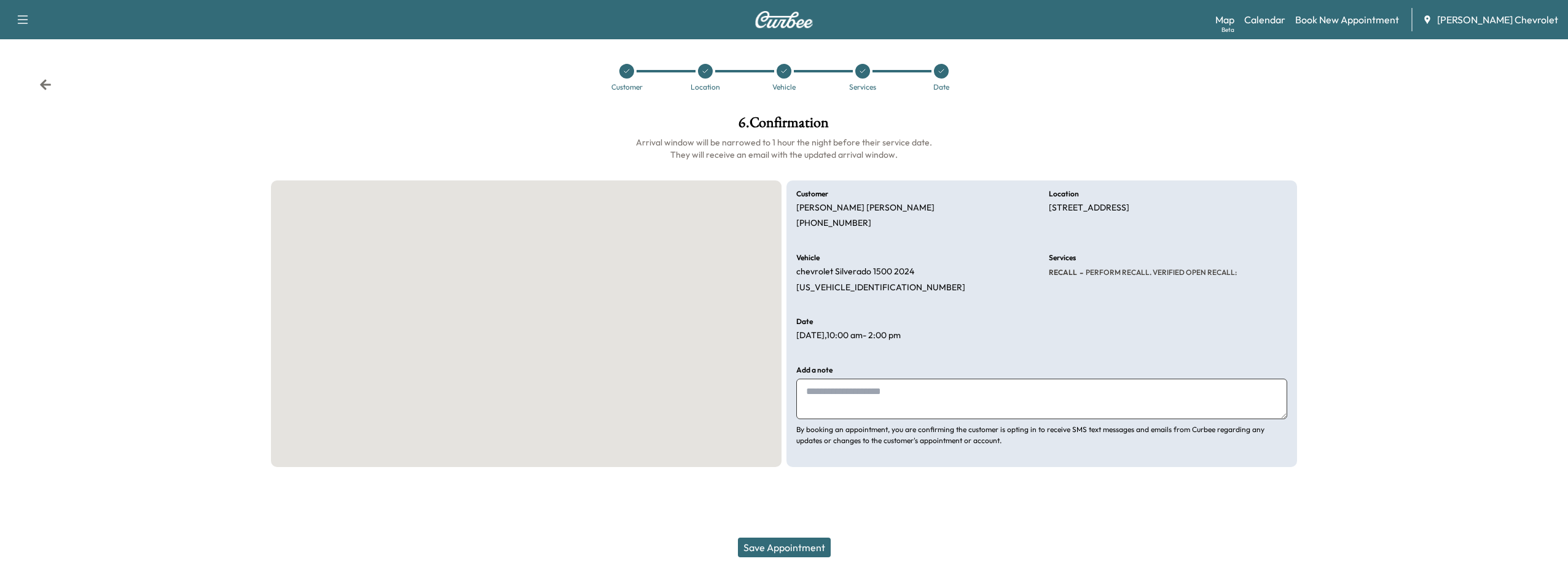
click at [776, 546] on button "Save Appointment" at bounding box center [784, 548] width 93 height 19
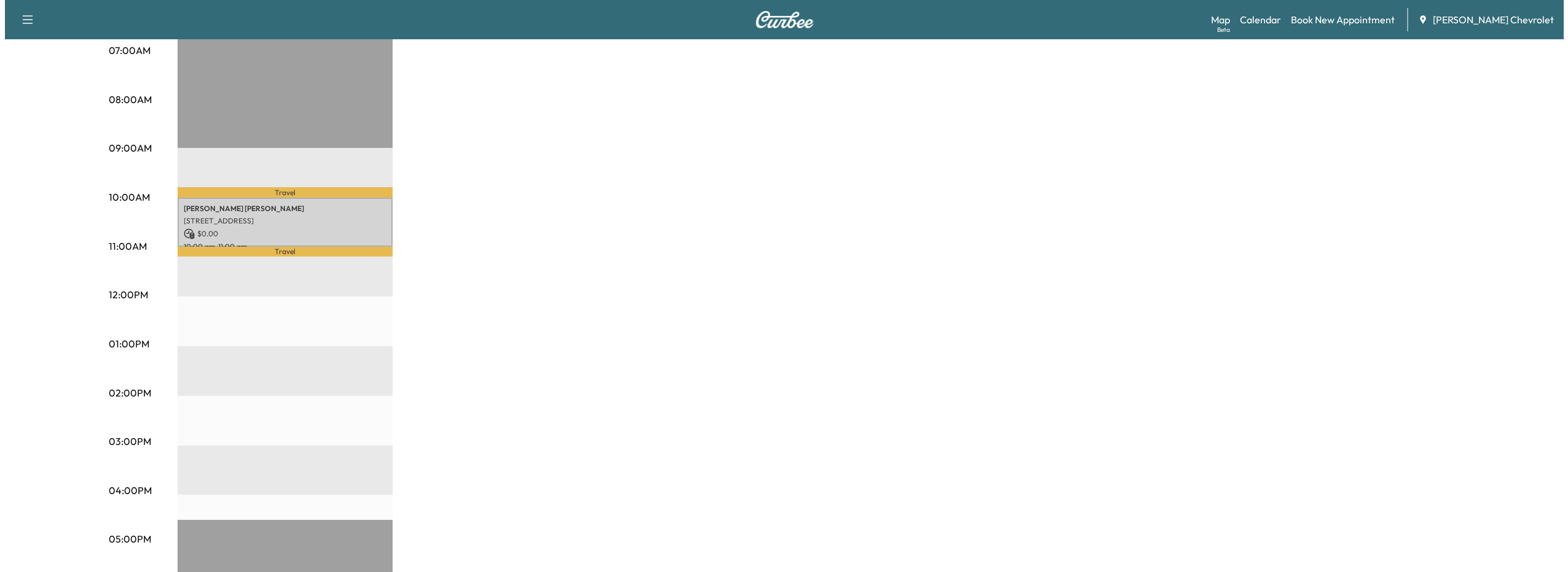
scroll to position [307, 0]
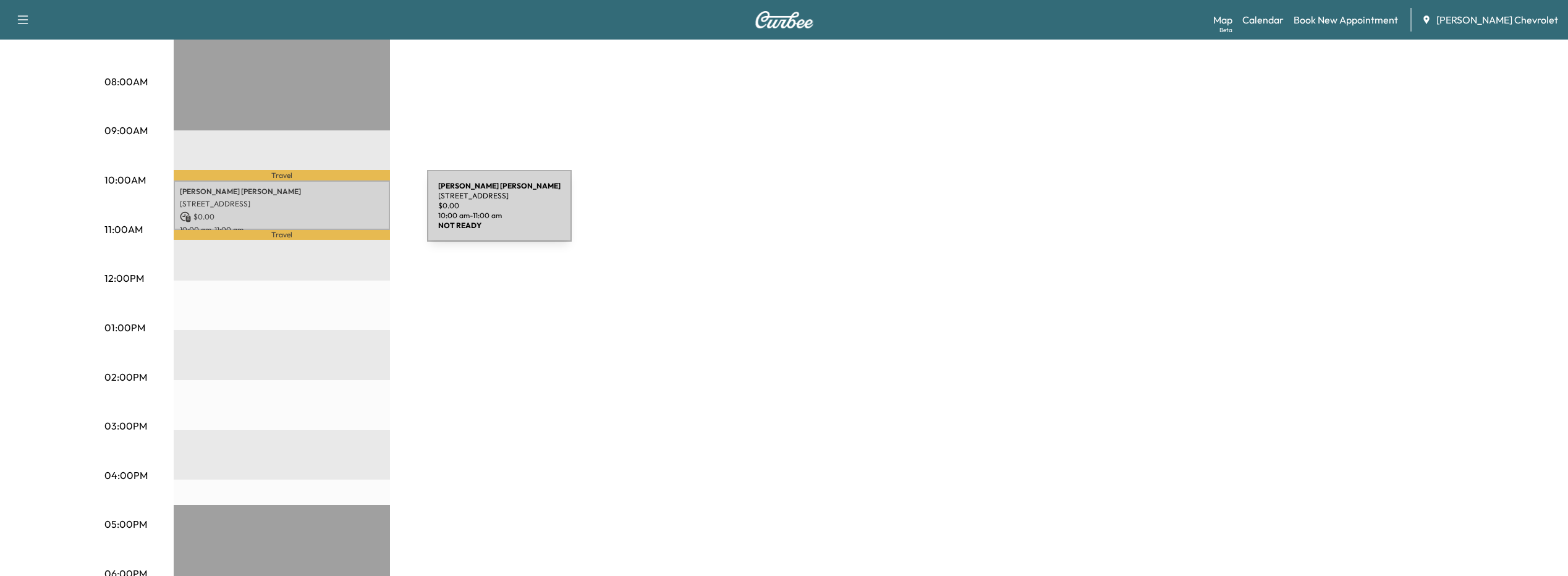
click at [334, 213] on p "$ 0.00" at bounding box center [282, 216] width 204 height 11
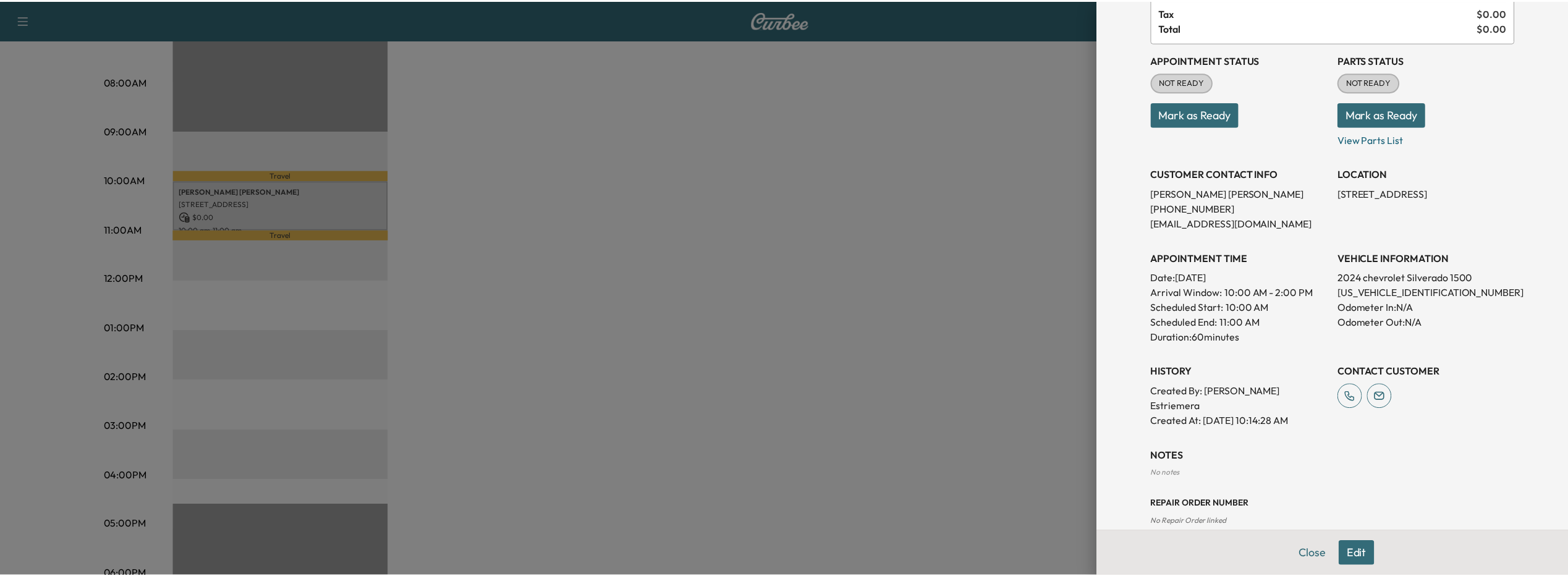
scroll to position [124, 0]
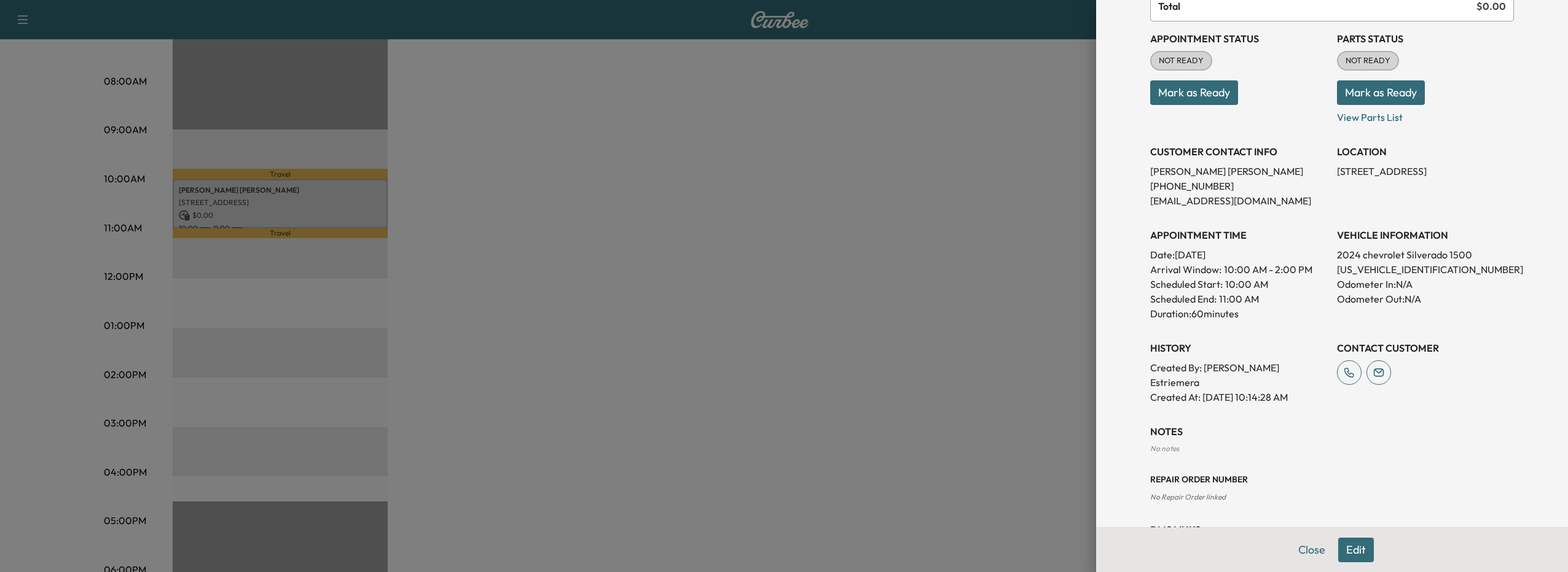
click at [892, 383] on div at bounding box center [784, 286] width 1568 height 572
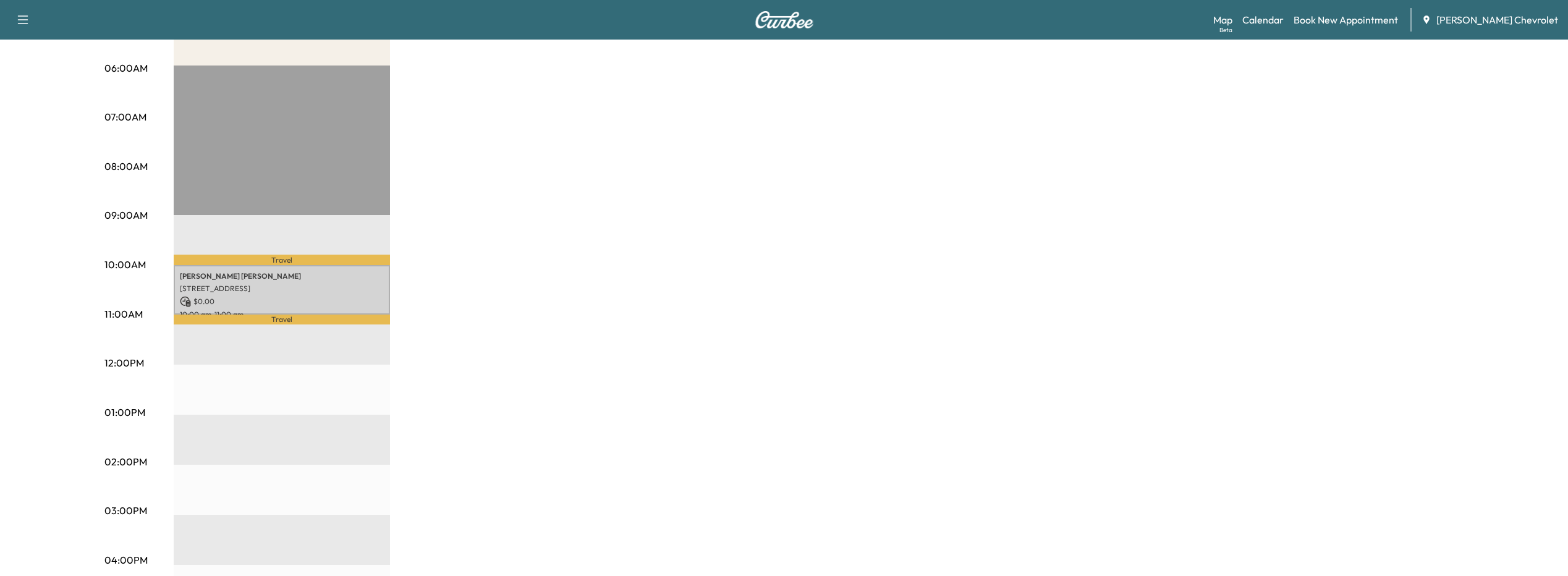
scroll to position [0, 0]
